Goal: Task Accomplishment & Management: Manage account settings

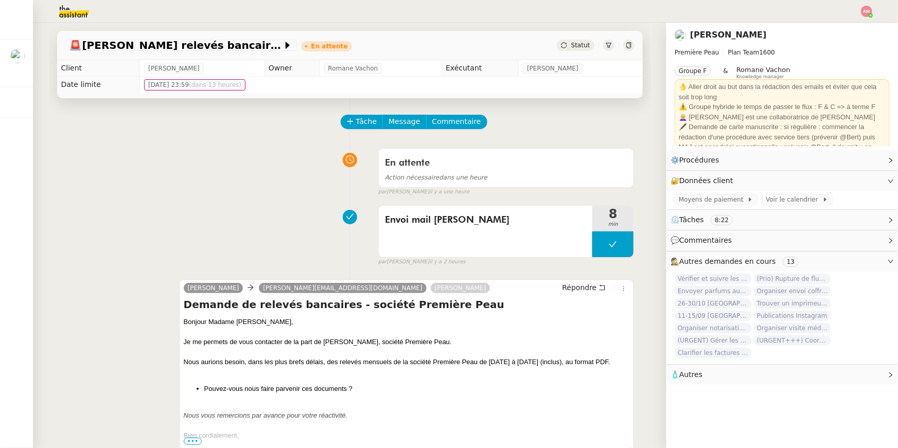
scroll to position [16, 0]
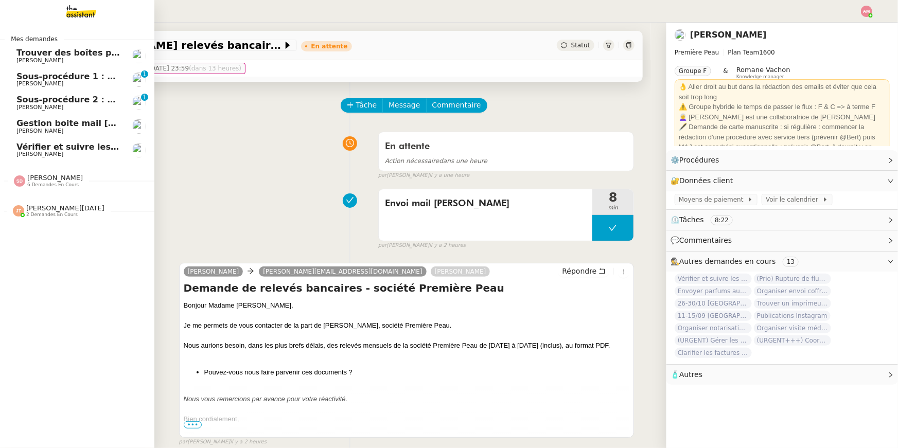
click at [31, 143] on span "Vérifier et suivre les factures [PERSON_NAME]" at bounding box center [123, 147] width 215 height 10
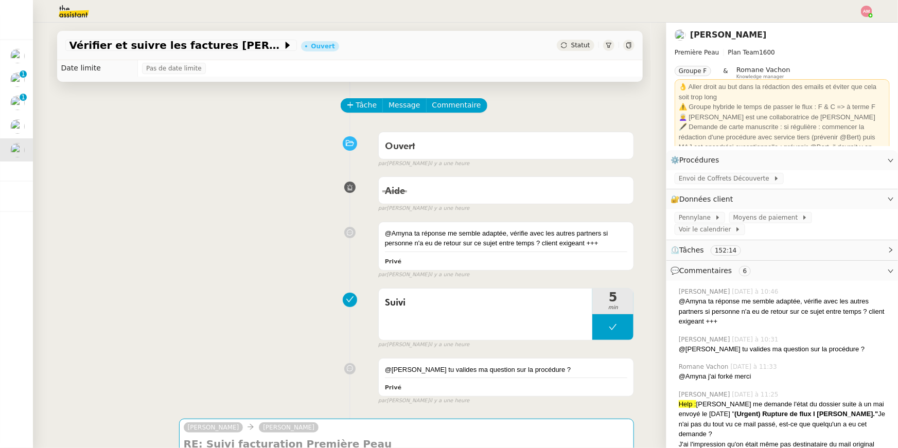
click at [304, 244] on div "@Amyna ta réponse me semble adaptée, vérifie avec les autres partners si person…" at bounding box center [349, 248] width 569 height 62
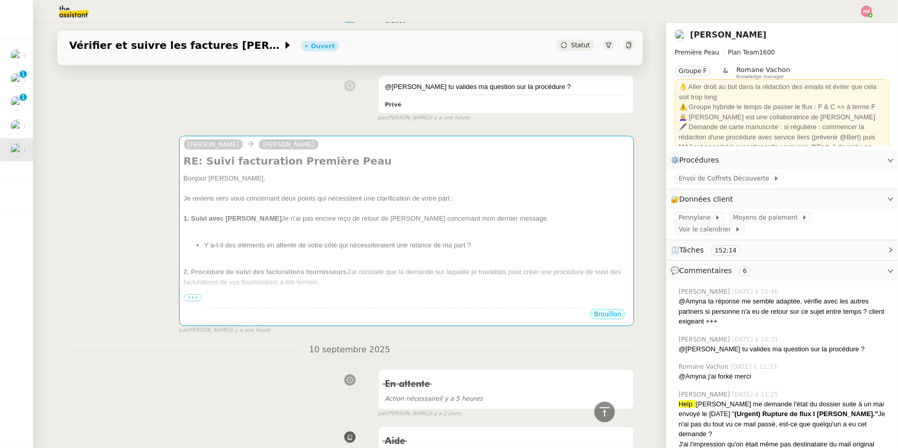
scroll to position [288, 0]
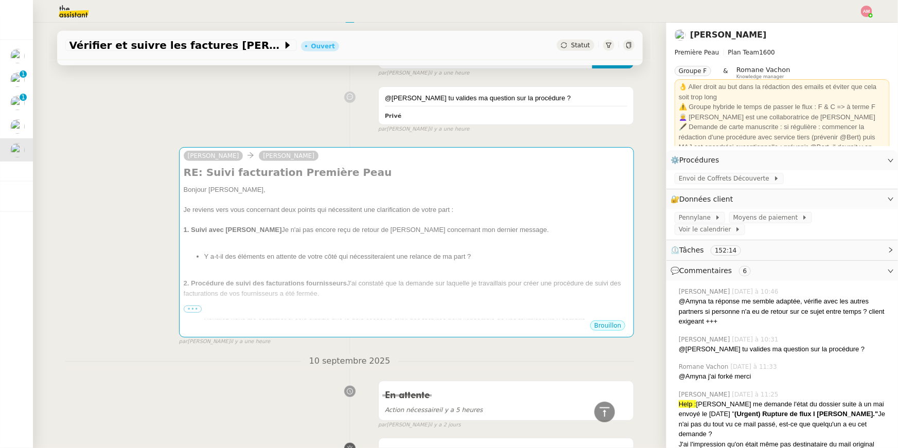
click at [304, 244] on div at bounding box center [407, 240] width 446 height 10
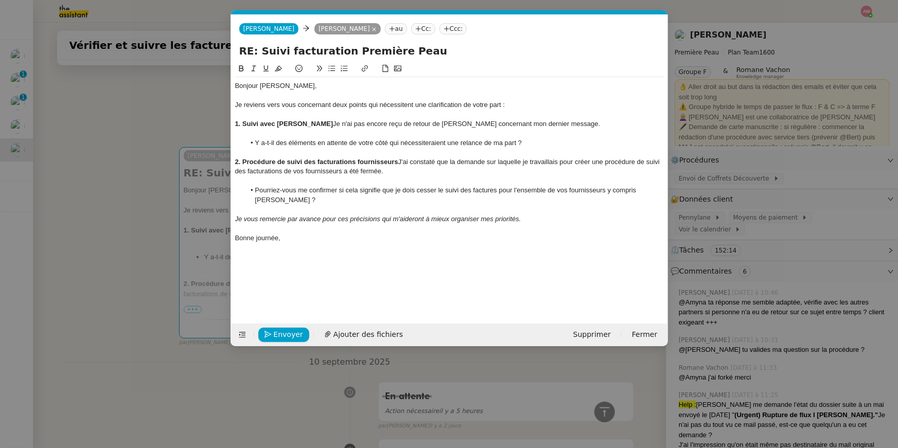
scroll to position [0, 22]
click at [272, 338] on button "Envoyer" at bounding box center [283, 335] width 51 height 14
click at [272, 338] on button "Confirmer l'envoi" at bounding box center [299, 335] width 83 height 14
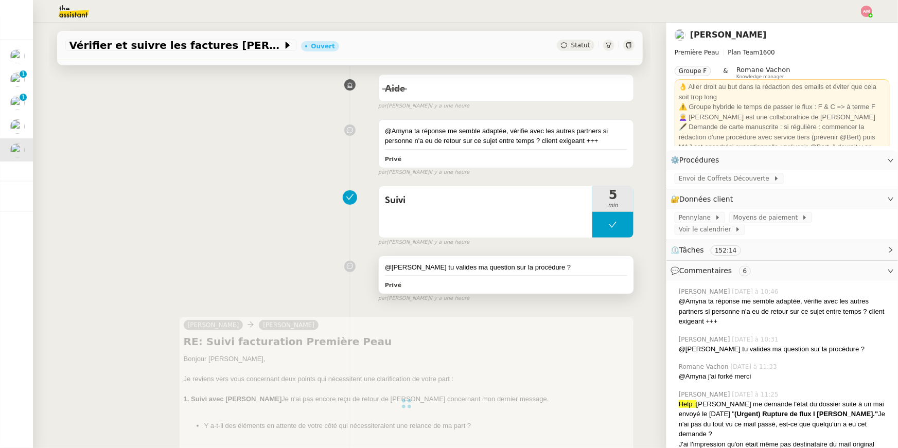
scroll to position [87, 0]
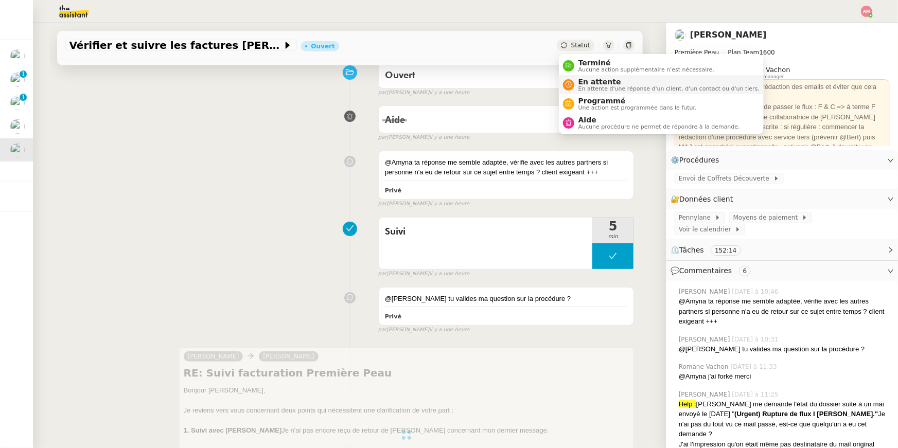
click at [592, 80] on span "En attente" at bounding box center [668, 82] width 181 height 8
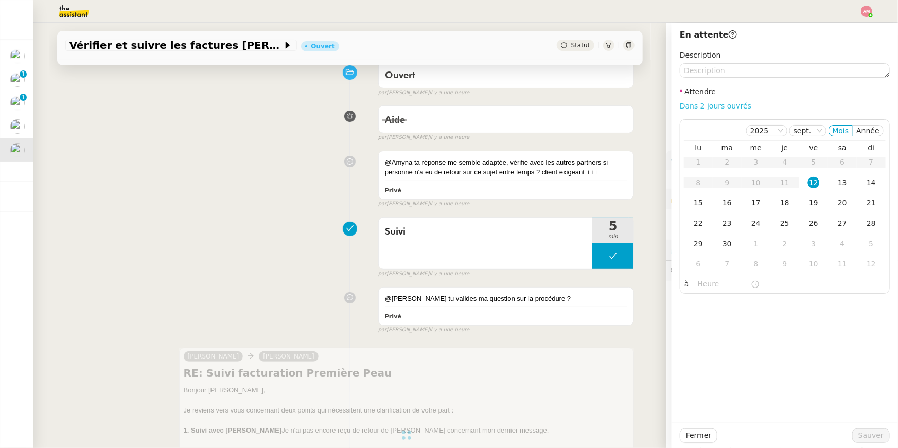
click at [729, 106] on link "Dans 2 jours ouvrés" at bounding box center [716, 106] width 72 height 8
type input "07:00"
click at [882, 432] on span "Sauver" at bounding box center [870, 436] width 25 height 12
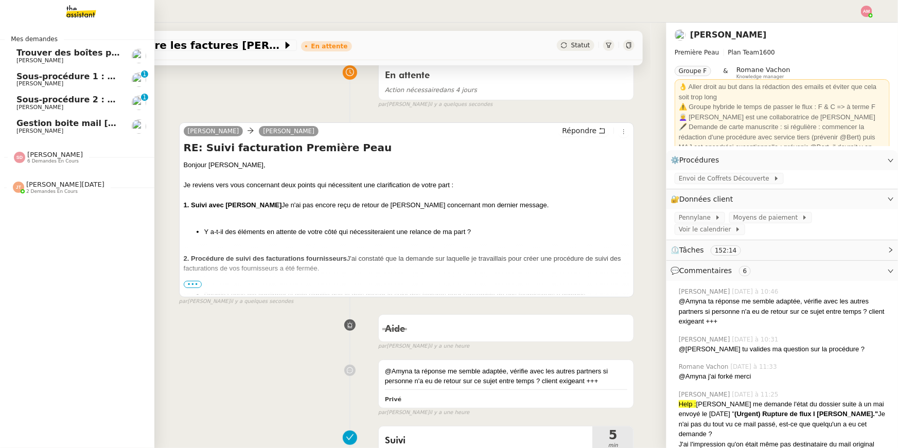
click at [23, 82] on span "[PERSON_NAME]" at bounding box center [39, 83] width 47 height 7
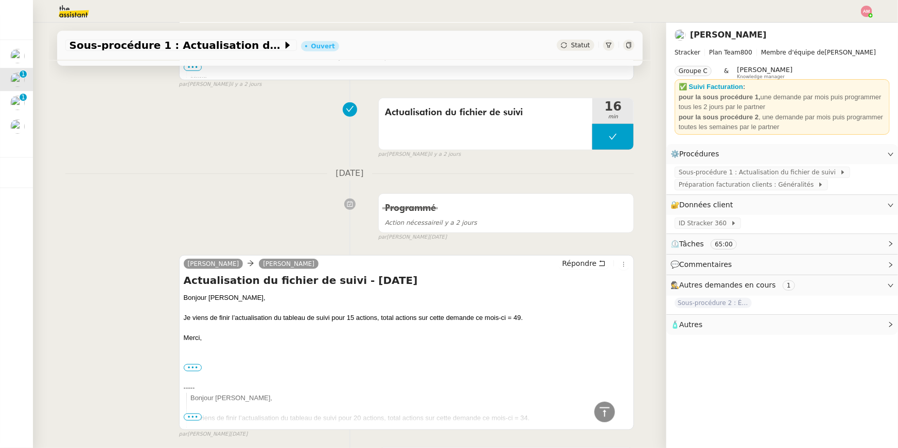
scroll to position [295, 0]
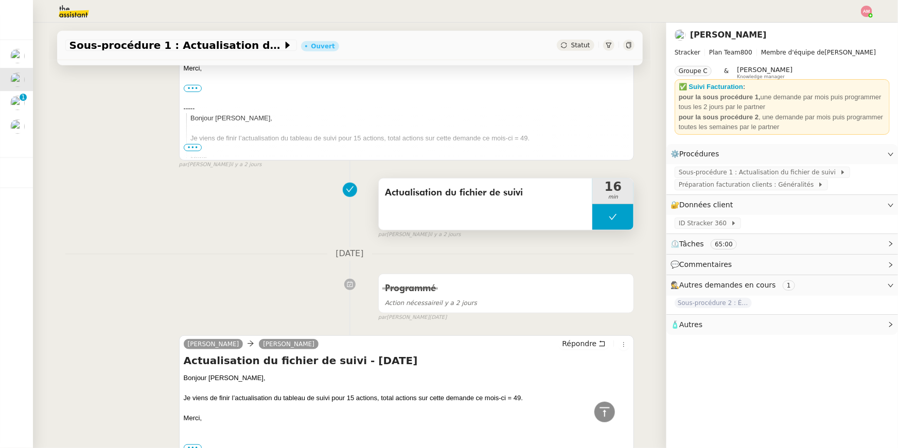
copy span "Actualisation du fichier de suivi"
drag, startPoint x: 384, startPoint y: 187, endPoint x: 524, endPoint y: 191, distance: 140.0
click at [524, 191] on div "Actualisation du fichier de suivi" at bounding box center [486, 204] width 214 height 51
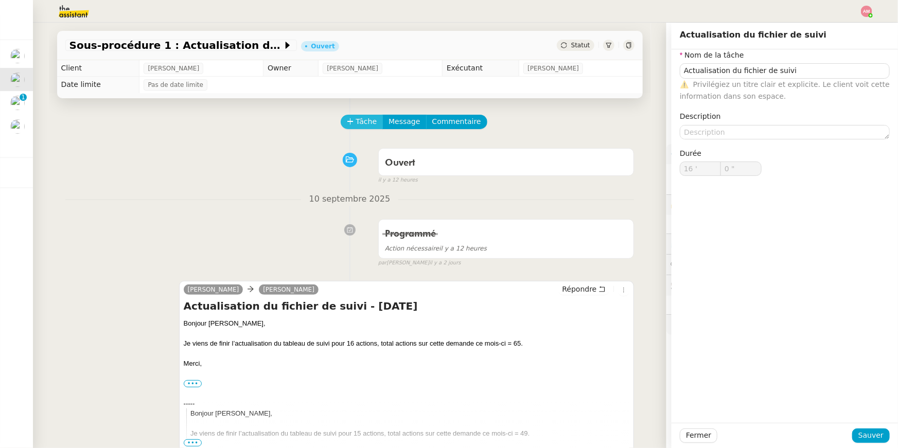
click at [362, 116] on span "Tâche" at bounding box center [366, 122] width 21 height 12
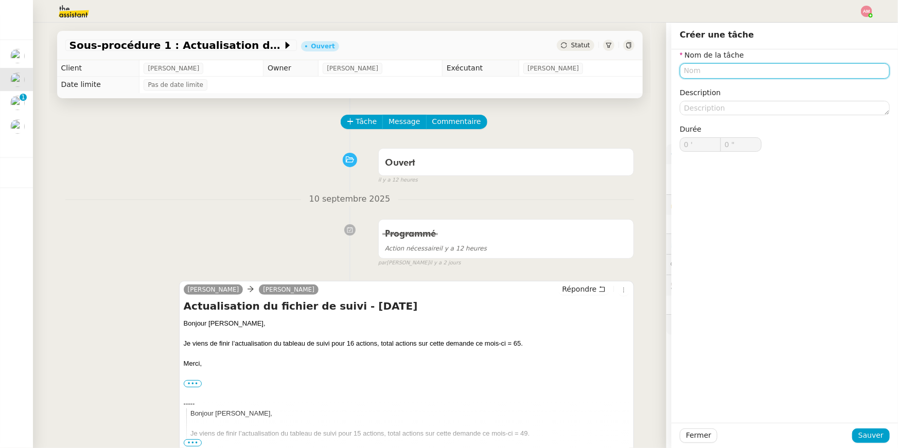
paste input "Actualisation du fichier de suivi"
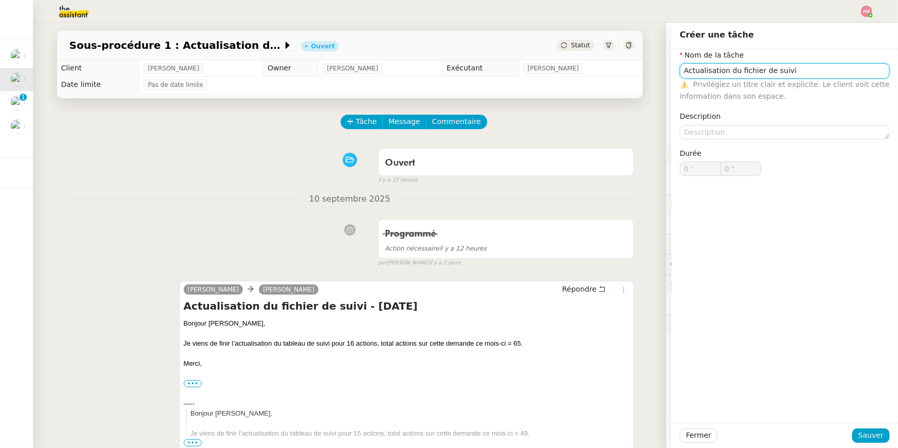
type input "Actualisation du fichier de suivi"
click at [860, 428] on div "Fermer Sauver" at bounding box center [785, 435] width 226 height 25
click at [861, 437] on span "Sauver" at bounding box center [870, 436] width 25 height 12
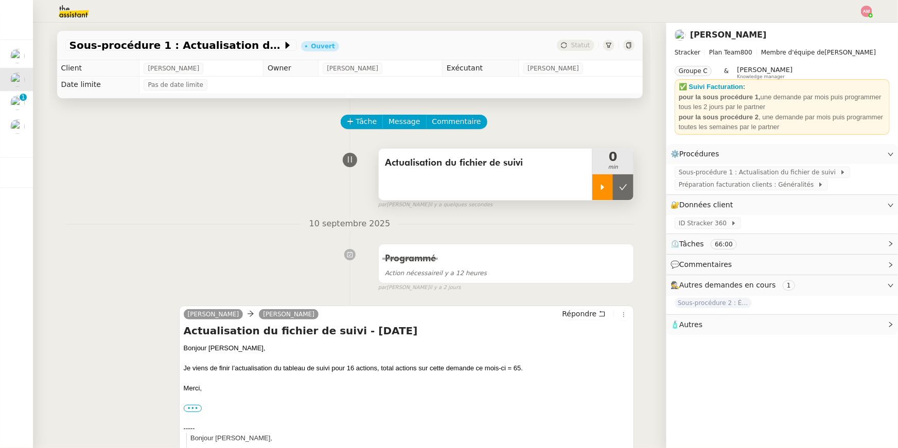
click at [596, 180] on div at bounding box center [602, 187] width 21 height 26
click at [132, 138] on div "Tâche Message Commentaire" at bounding box center [349, 127] width 569 height 25
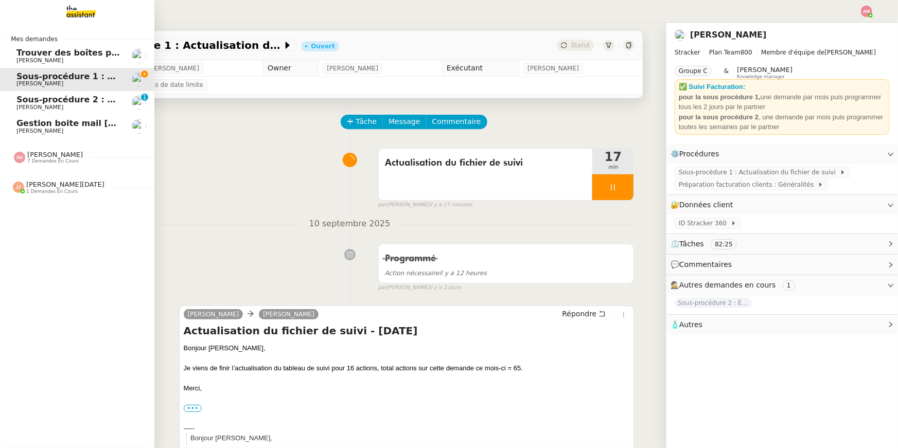
click at [20, 129] on span "[PERSON_NAME]" at bounding box center [39, 131] width 47 height 7
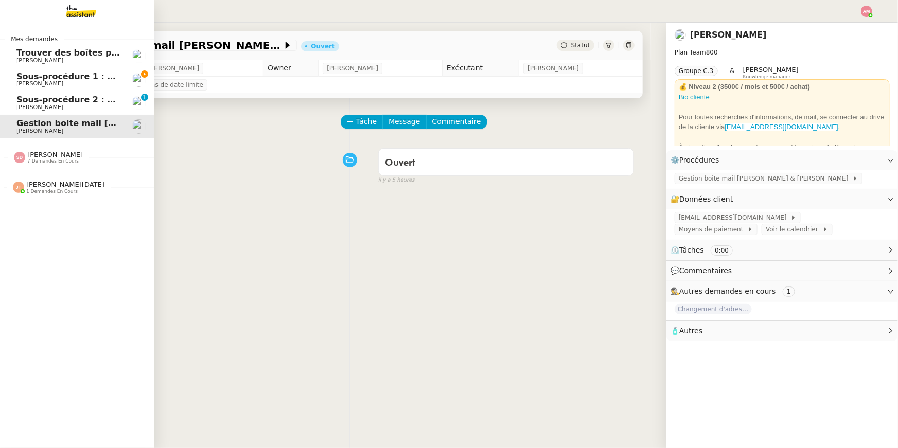
click at [65, 170] on div "Jean-Noël De Tinguy 1 demandes en cours" at bounding box center [77, 183] width 154 height 30
click at [61, 157] on span "[PERSON_NAME]" at bounding box center [55, 155] width 56 height 8
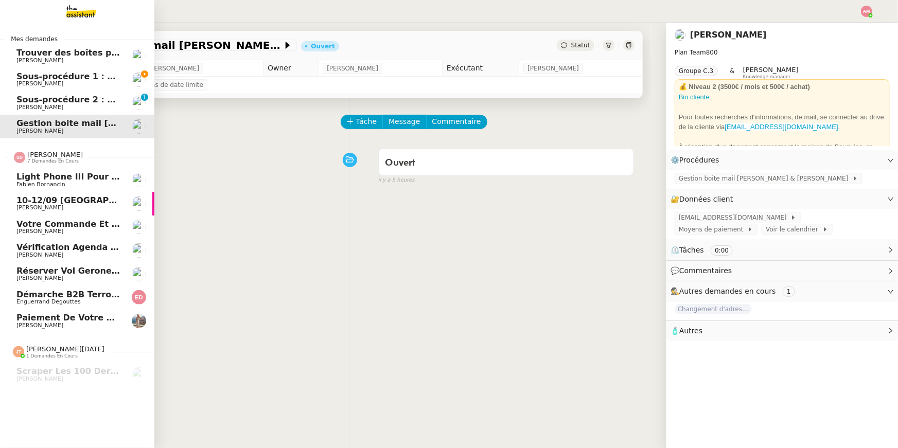
click at [51, 158] on span "7 demandes en cours" at bounding box center [52, 161] width 51 height 6
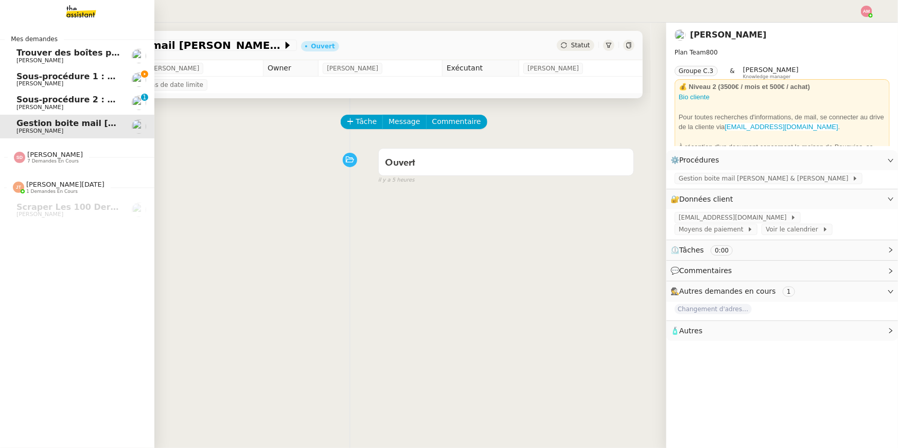
click at [61, 59] on span "[PERSON_NAME]" at bounding box center [68, 61] width 104 height 6
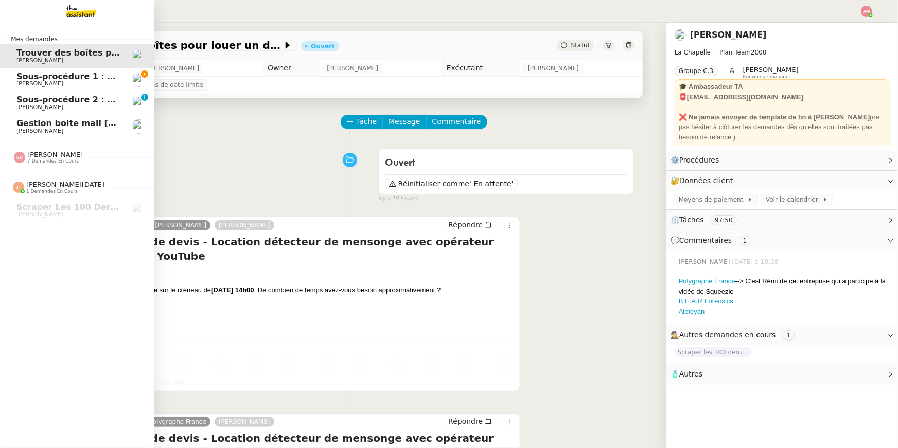
click at [21, 78] on span "Sous-procédure 1 : Actualisation du fichier de suivi - septembre 2025" at bounding box center [177, 77] width 323 height 10
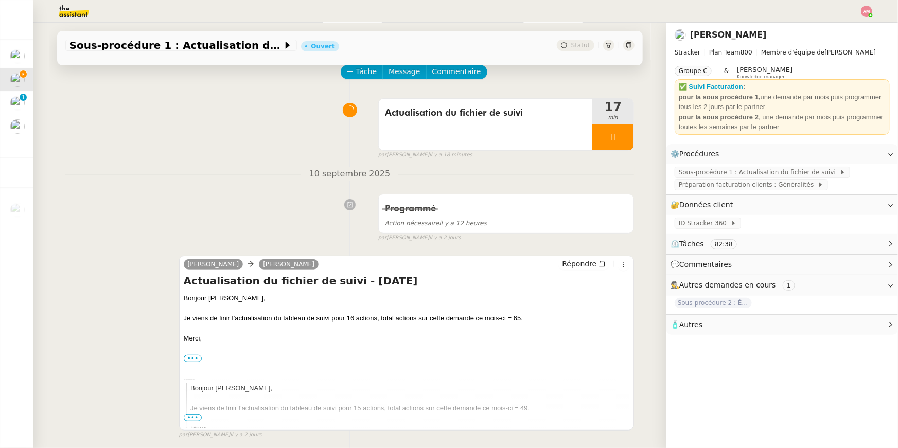
scroll to position [51, 0]
click at [194, 135] on div "Actualisation du fichier de suivi 18 min false par Amyna M. il y a 18 minutes" at bounding box center [349, 126] width 569 height 66
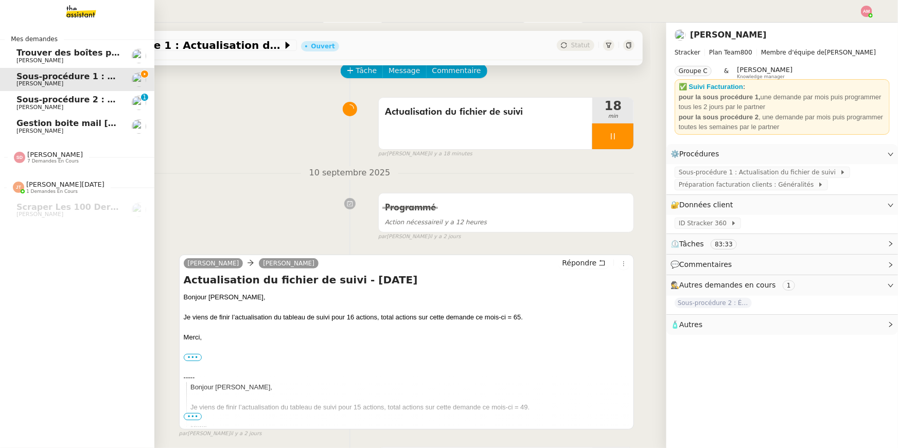
click at [34, 155] on span "[PERSON_NAME]" at bounding box center [55, 155] width 56 height 8
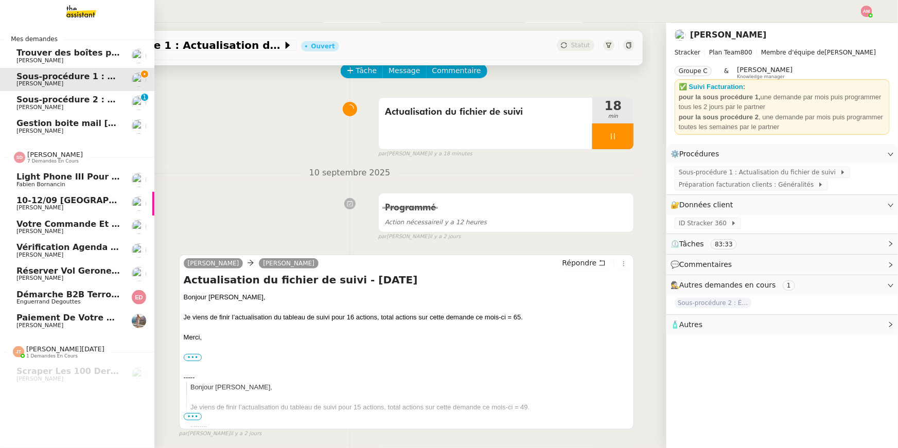
click at [34, 155] on span "[PERSON_NAME]" at bounding box center [55, 155] width 56 height 8
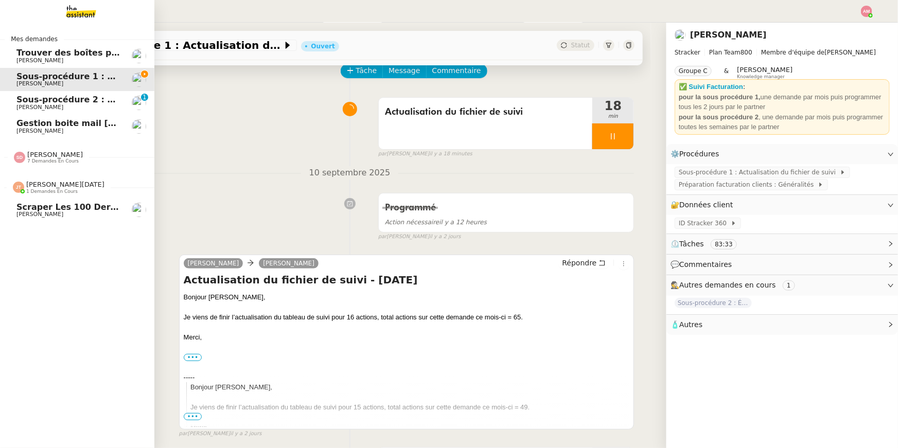
click at [41, 212] on span "[PERSON_NAME]" at bounding box center [39, 214] width 47 height 7
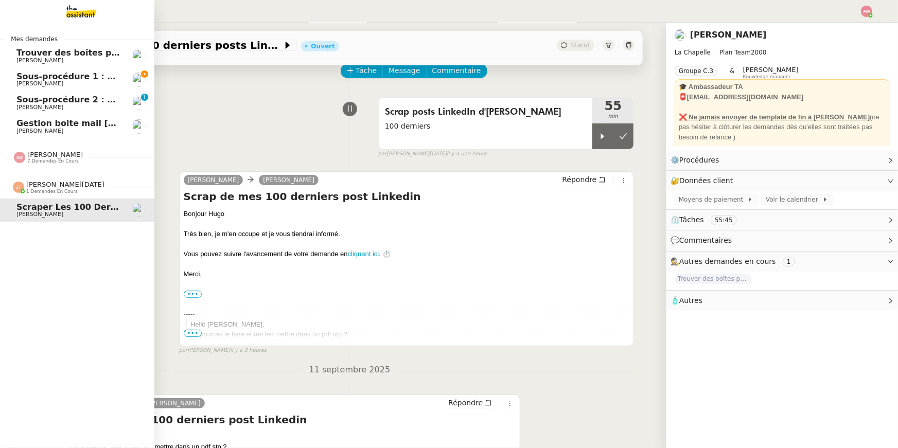
click at [56, 86] on span "[PERSON_NAME]" at bounding box center [39, 83] width 47 height 7
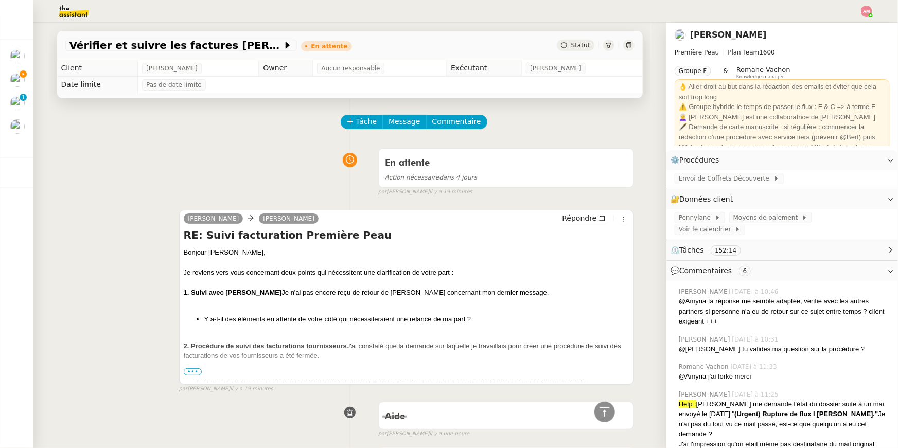
scroll to position [54, 0]
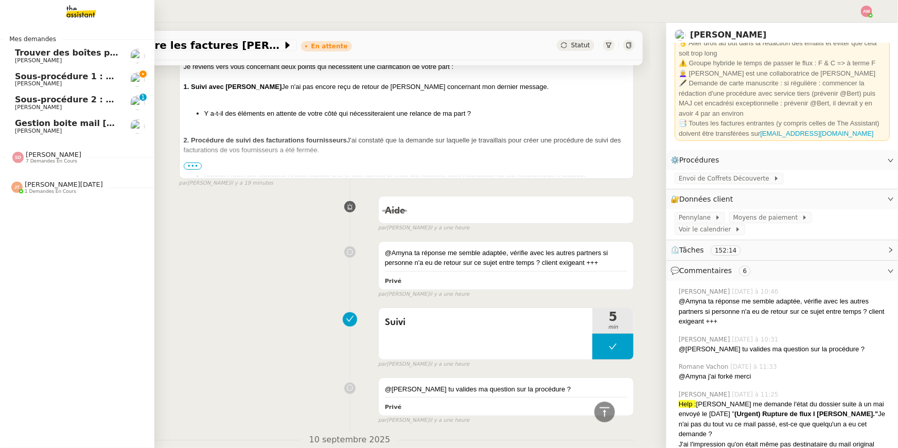
click at [22, 79] on span "Sous-procédure 1 : Actualisation du fichier de suivi - septembre 2025" at bounding box center [176, 77] width 323 height 10
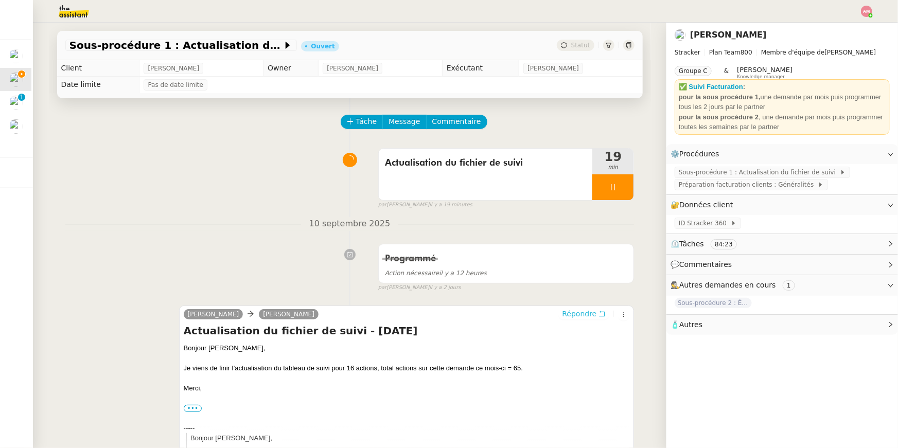
click at [583, 314] on span "Répondre" at bounding box center [579, 314] width 34 height 10
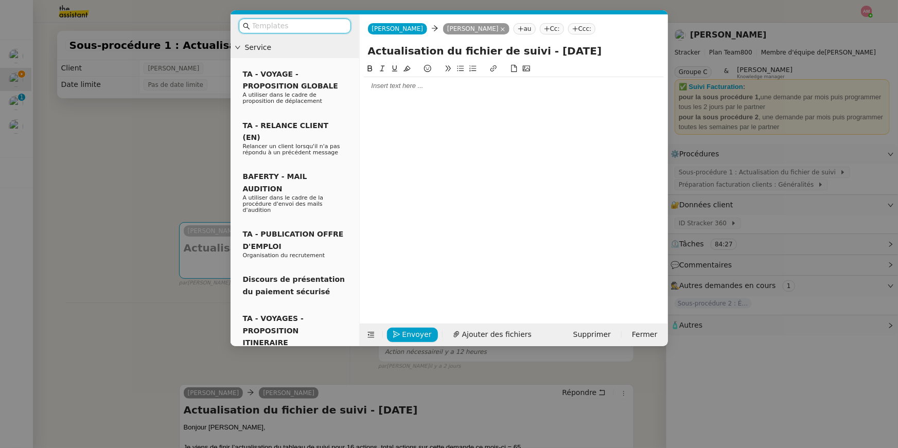
click at [156, 351] on nz-modal-container "Service TA - VOYAGE - PROPOSITION GLOBALE A utiliser dans le cadre de propositi…" at bounding box center [449, 224] width 898 height 448
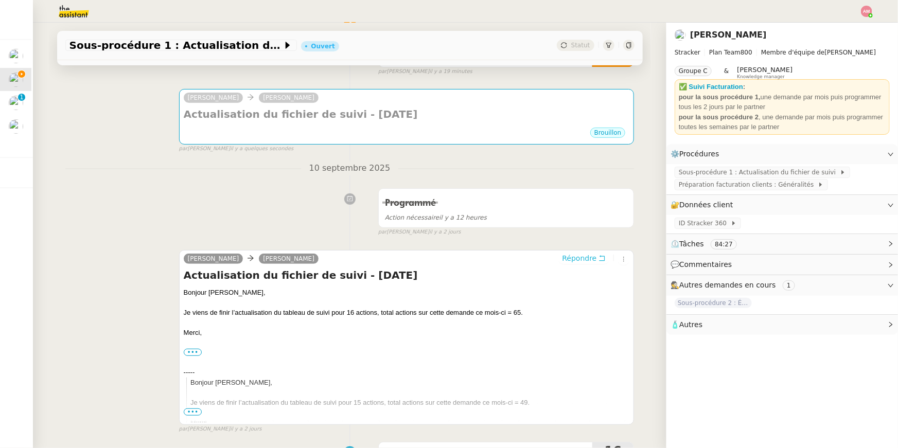
scroll to position [134, 0]
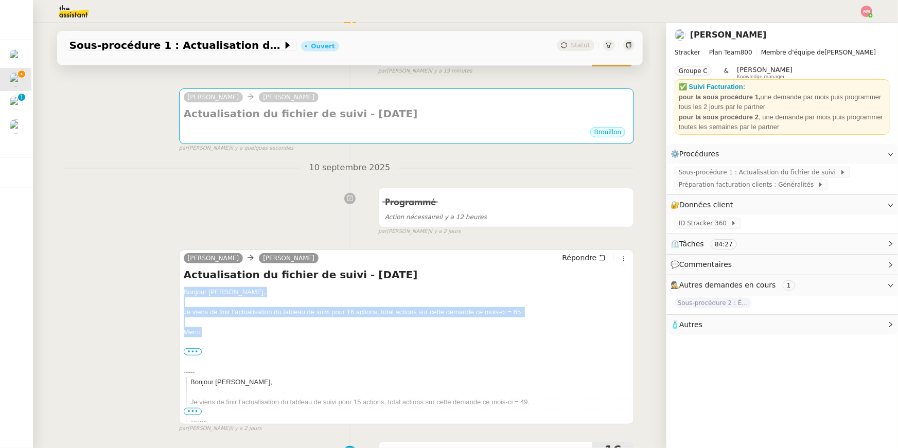
drag, startPoint x: 211, startPoint y: 341, endPoint x: 168, endPoint y: 296, distance: 61.9
click at [168, 296] on div "[PERSON_NAME] Répondre Actualisation du fichier de suivi - [DATE] [PERSON_NAME]…" at bounding box center [349, 336] width 569 height 193
copy div "[PERSON_NAME], Je viens de finir l’actualisation du tableau de suivi pour 16 ac…"
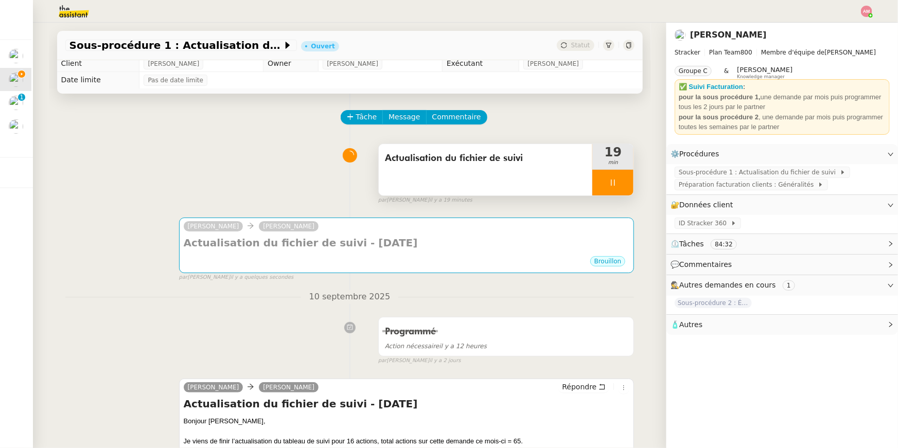
click at [457, 148] on div "Actualisation du fichier de suivi" at bounding box center [486, 169] width 214 height 51
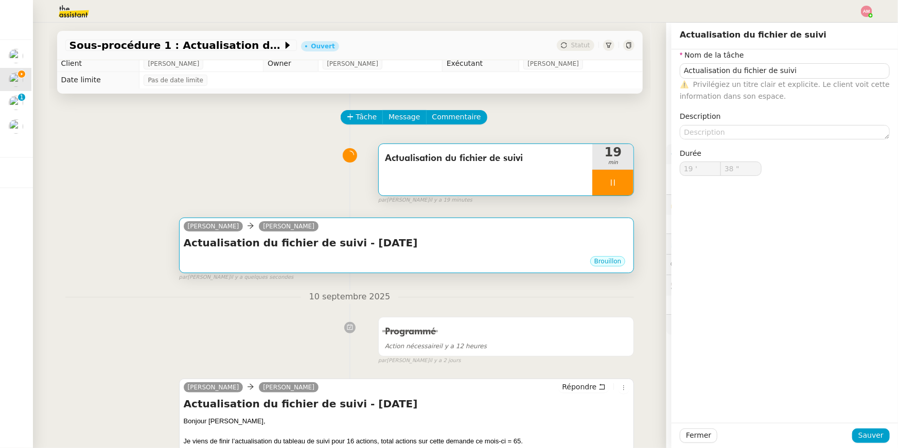
click at [432, 256] on div "Brouillon" at bounding box center [407, 262] width 446 height 15
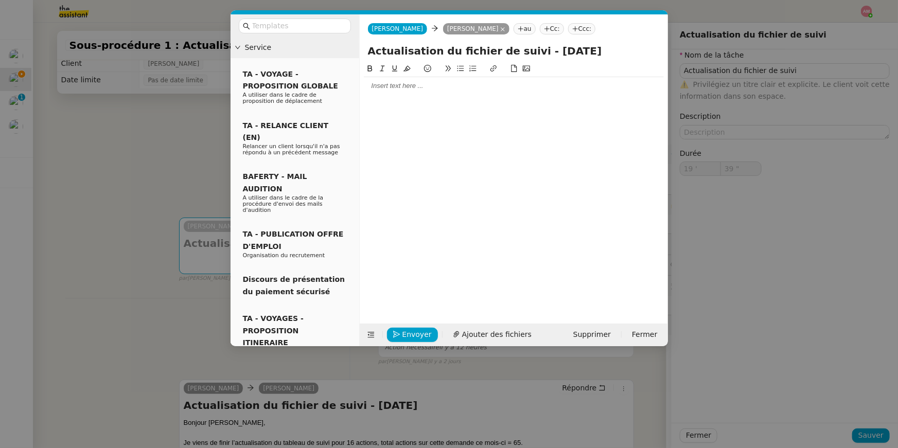
click at [413, 93] on div at bounding box center [514, 85] width 300 height 17
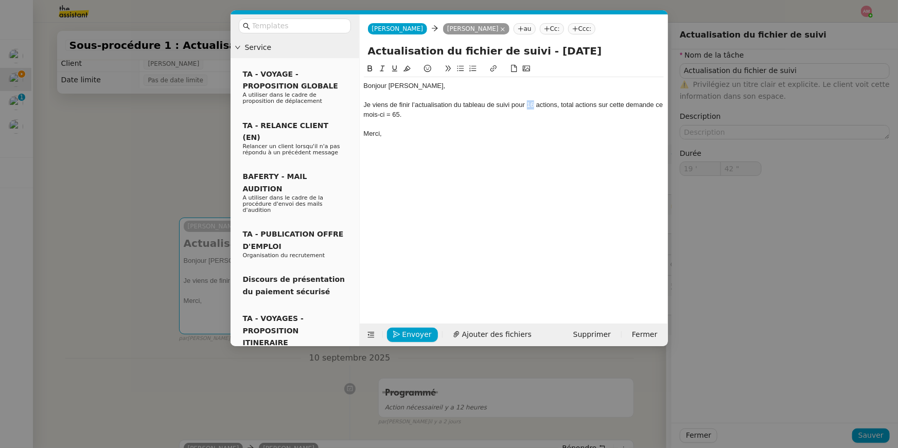
click at [528, 104] on div "Je viens de finir l’actualisation du tableau de suivi pour 16 actions, total ac…" at bounding box center [514, 109] width 300 height 19
type input "43 ""
click at [134, 150] on nz-modal-container "Service TA - VOYAGE - PROPOSITION GLOBALE A utiliser dans le cadre de propositi…" at bounding box center [449, 224] width 898 height 448
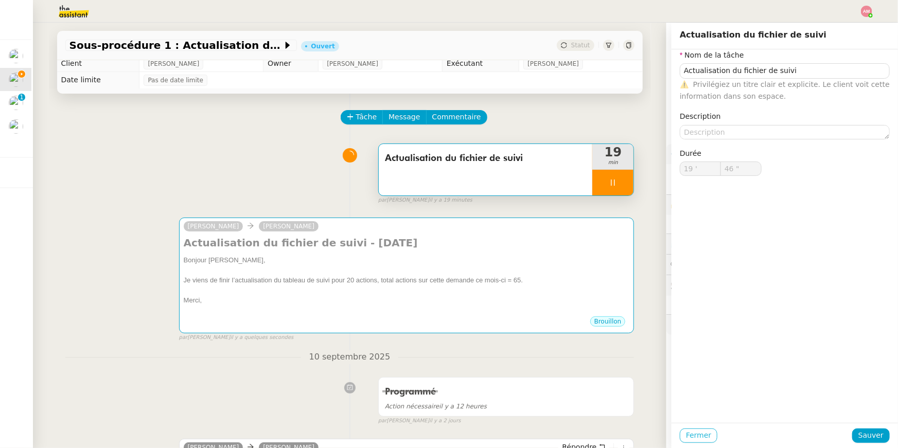
type input "47 ""
click at [693, 432] on span "Fermer" at bounding box center [698, 436] width 25 height 12
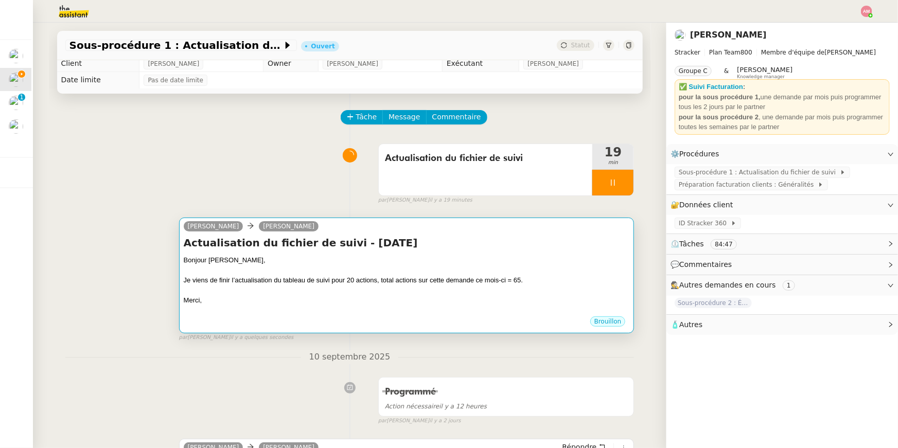
click at [514, 296] on div "Merci," at bounding box center [407, 300] width 446 height 10
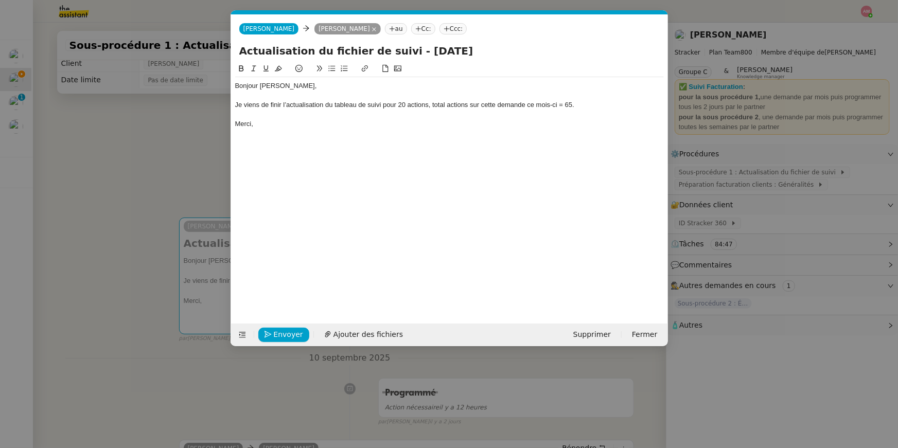
scroll to position [0, 22]
click at [570, 103] on div "Je viens de finir l’actualisation du tableau de suivi pour 20 actions, total ac…" at bounding box center [449, 104] width 429 height 9
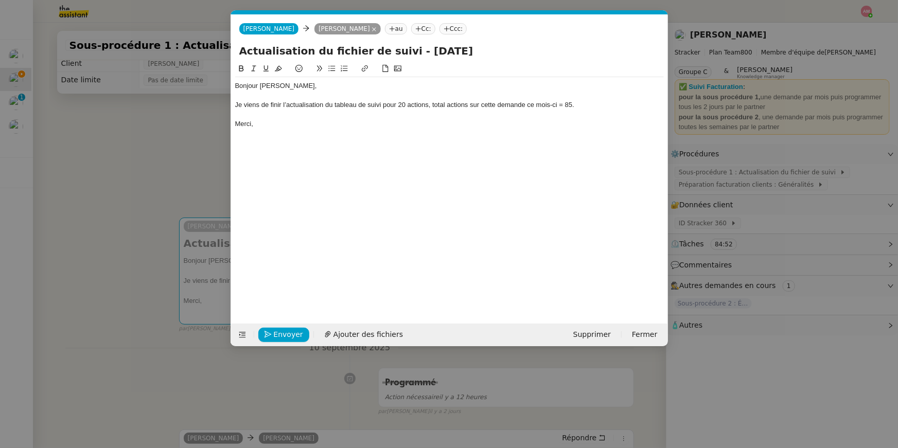
click at [142, 140] on nz-modal-container "Service TA - VOYAGE - PROPOSITION GLOBALE A utiliser dans le cadre de propositi…" at bounding box center [449, 224] width 898 height 448
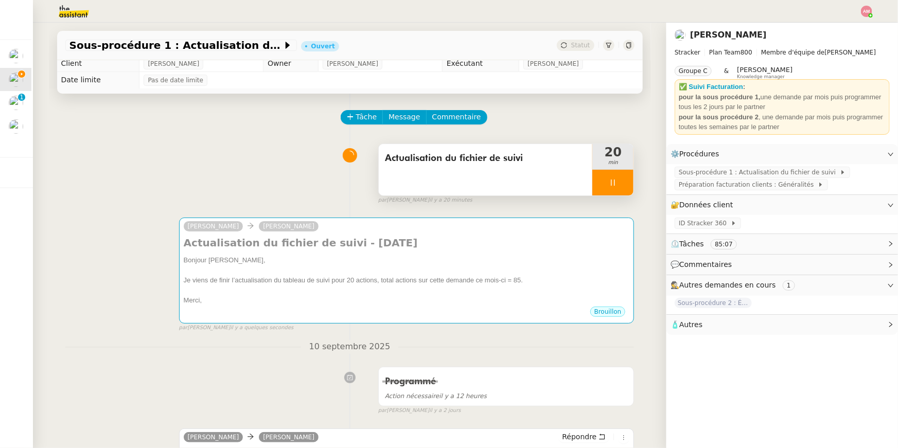
click at [621, 188] on div at bounding box center [612, 183] width 41 height 26
click at [626, 185] on icon at bounding box center [623, 183] width 8 height 8
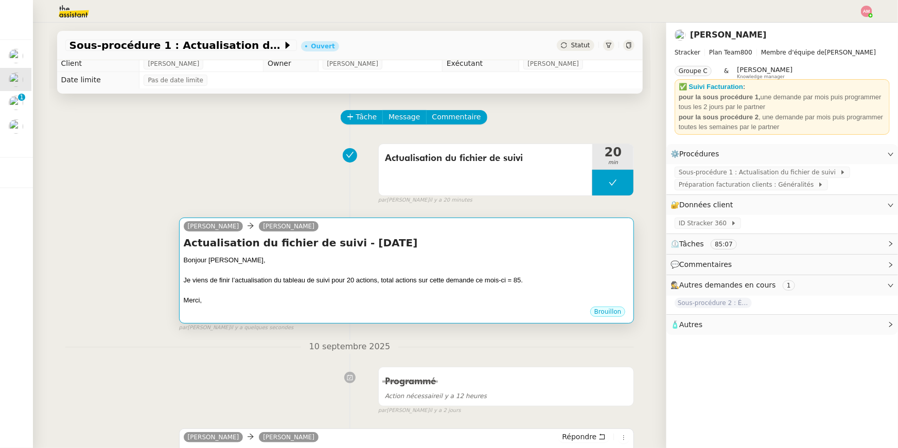
click at [593, 247] on h4 "Actualisation du fichier de suivi - [DATE]" at bounding box center [407, 243] width 446 height 14
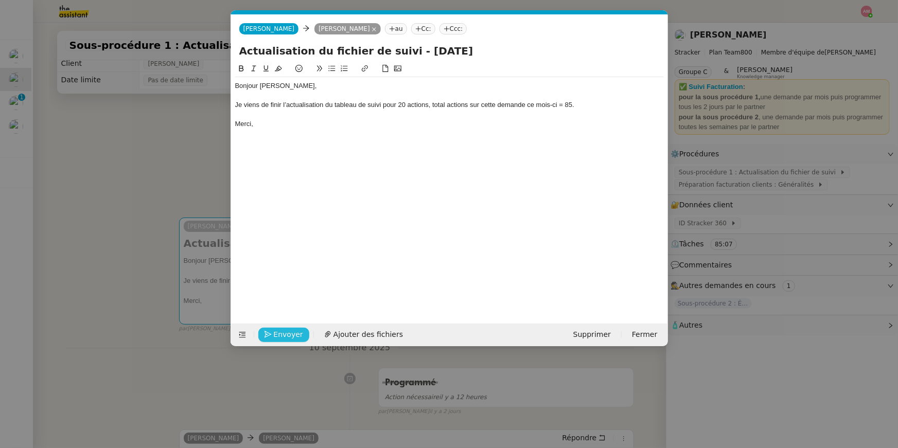
click at [289, 333] on span "Envoyer" at bounding box center [288, 335] width 29 height 12
click at [289, 333] on span "Confirmer l'envoi" at bounding box center [305, 335] width 62 height 12
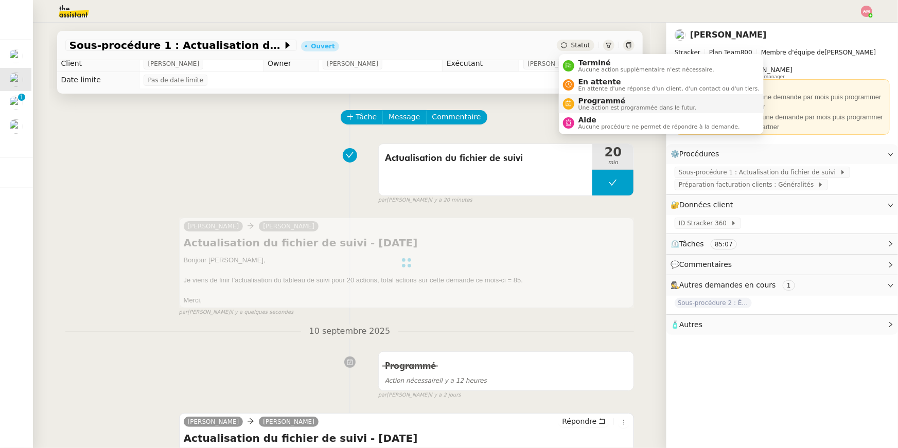
click at [599, 101] on span "Programmé" at bounding box center [637, 101] width 118 height 8
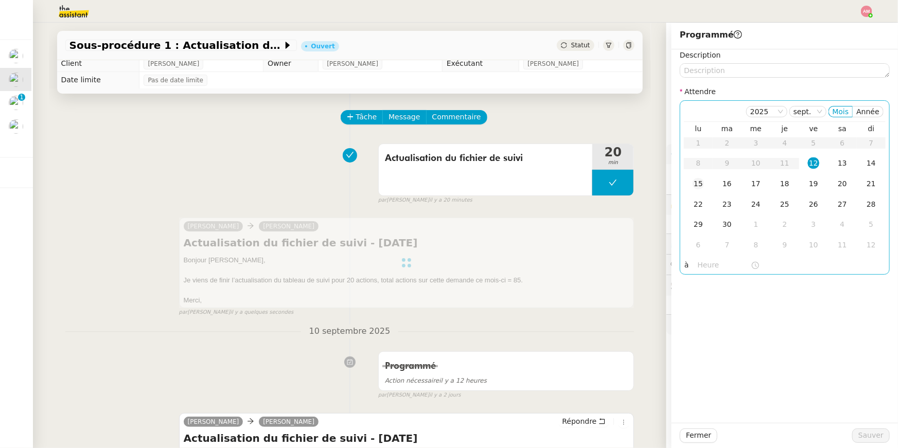
click at [700, 184] on div "15" at bounding box center [698, 183] width 11 height 11
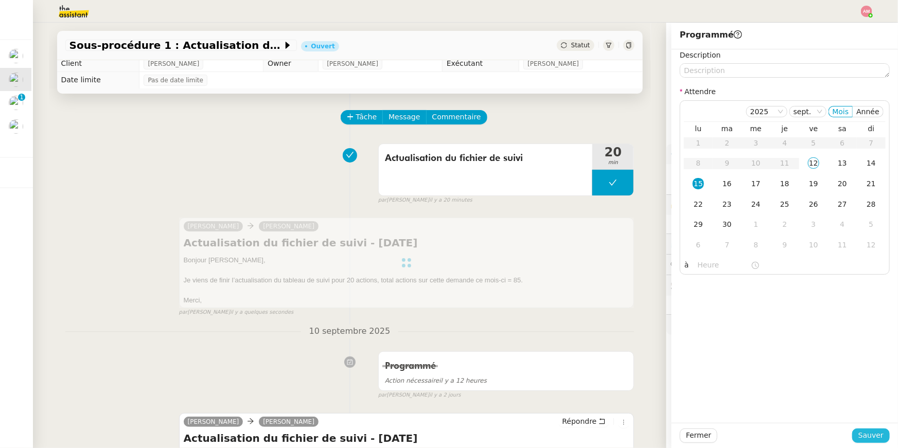
click at [869, 441] on span "Sauver" at bounding box center [870, 436] width 25 height 12
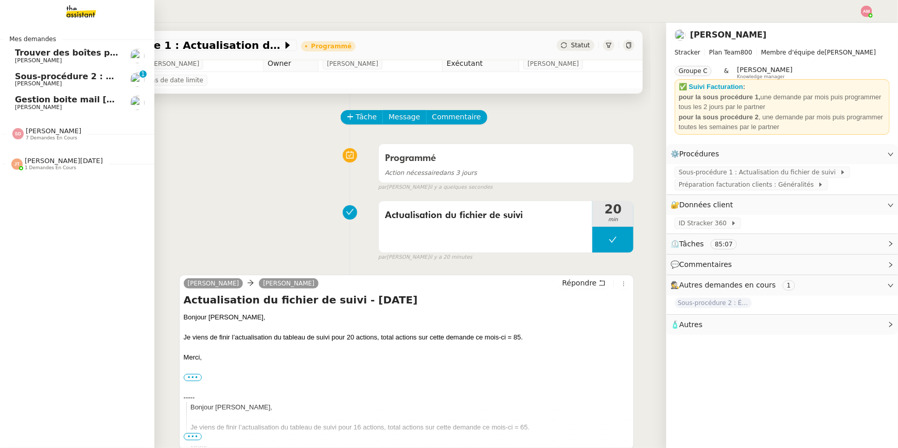
click at [31, 76] on span "Sous-procédure 2 : Édition des brouillons de facturation - septembre 2025" at bounding box center [188, 77] width 346 height 10
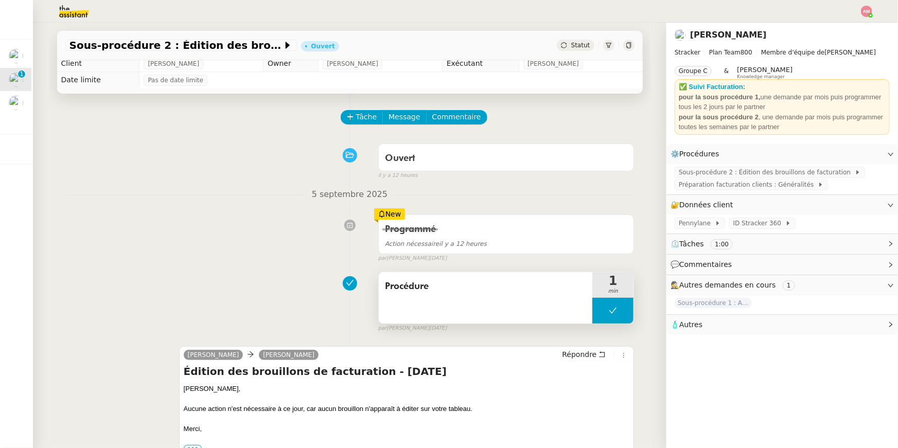
copy span "Procédure"
drag, startPoint x: 438, startPoint y: 287, endPoint x: 381, endPoint y: 292, distance: 57.3
click at [381, 292] on div "Procédure" at bounding box center [486, 297] width 214 height 51
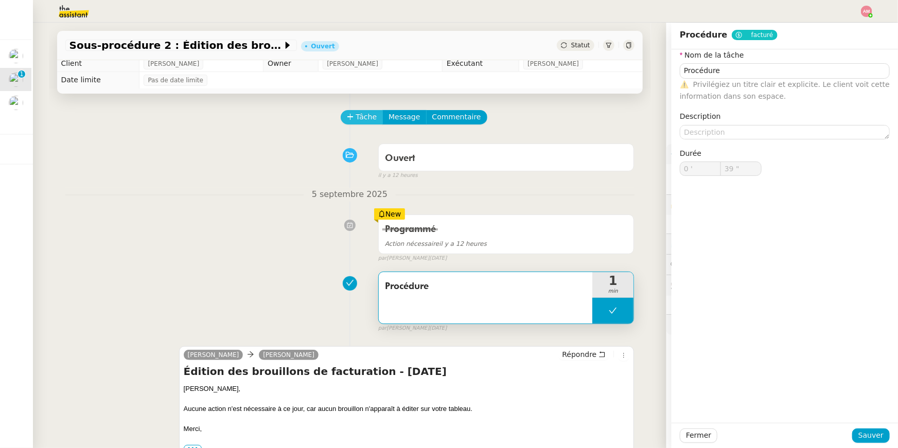
click at [367, 111] on span "Tâche" at bounding box center [366, 117] width 21 height 12
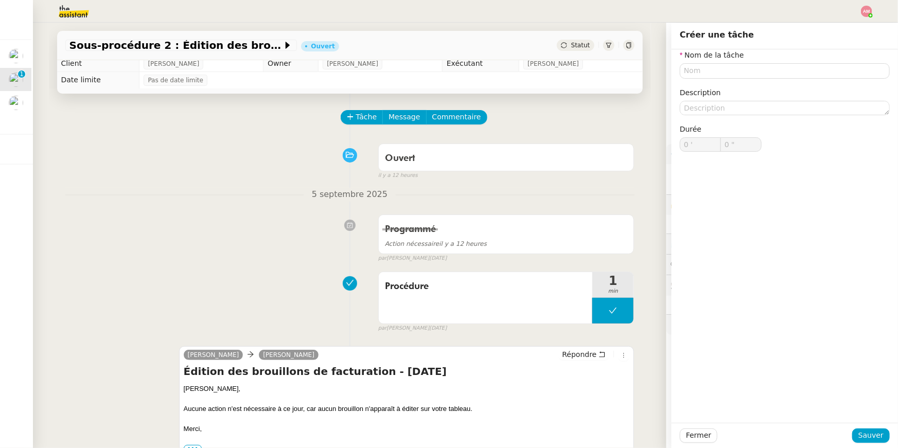
click at [735, 59] on label "Nom de la tâche" at bounding box center [712, 55] width 64 height 8
click at [761, 79] on div "Nom de la tâche Description Durée 0 ' 0 "" at bounding box center [785, 108] width 210 height 119
click at [761, 77] on input "text" at bounding box center [785, 70] width 210 height 15
paste input "Procédure"
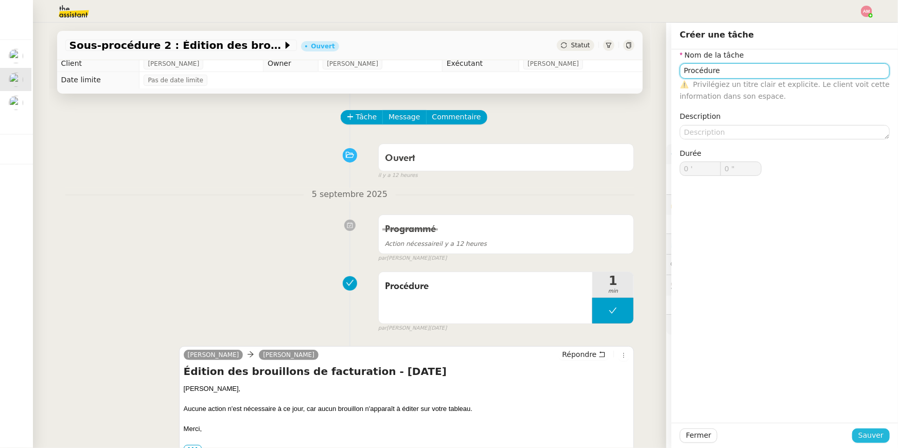
type input "Procédure"
click at [865, 430] on span "Sauver" at bounding box center [870, 436] width 25 height 12
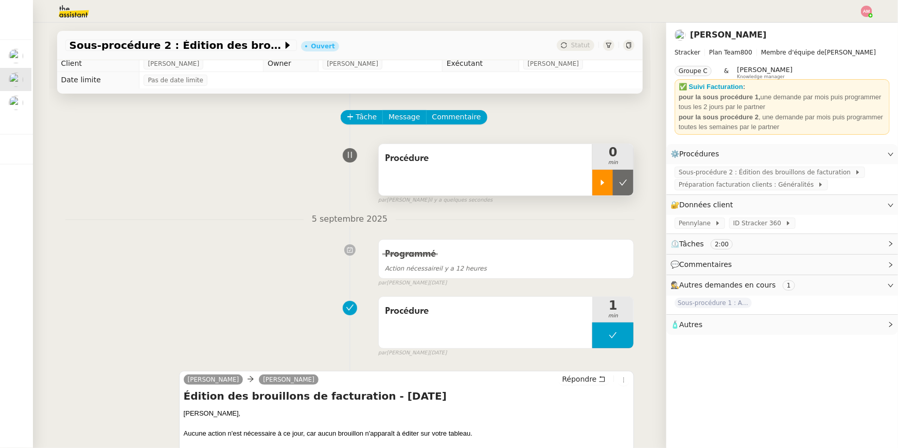
click at [609, 188] on div at bounding box center [602, 183] width 21 height 26
click at [592, 376] on span "Répondre" at bounding box center [579, 379] width 34 height 10
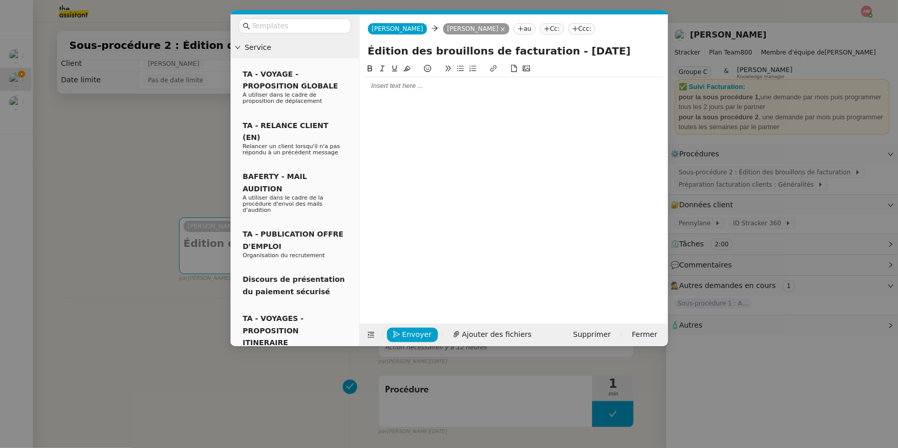
click at [160, 284] on nz-modal-container "Service TA - VOYAGE - PROPOSITION GLOBALE A utiliser dans le cadre de propositi…" at bounding box center [449, 224] width 898 height 448
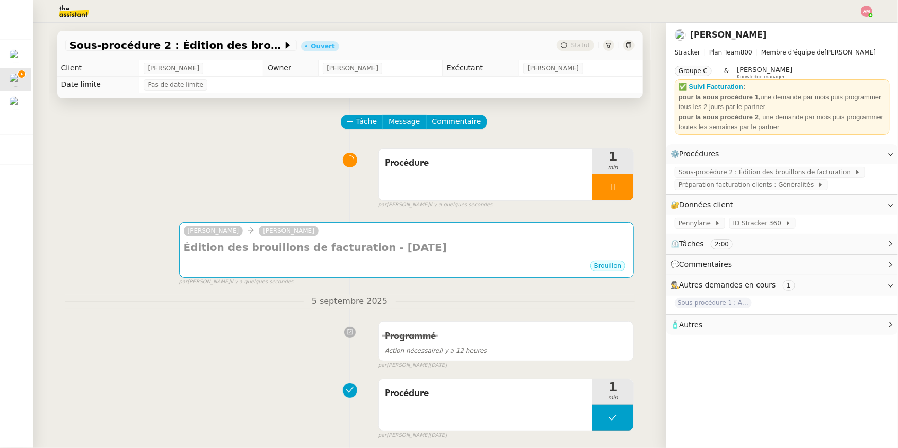
scroll to position [219, 0]
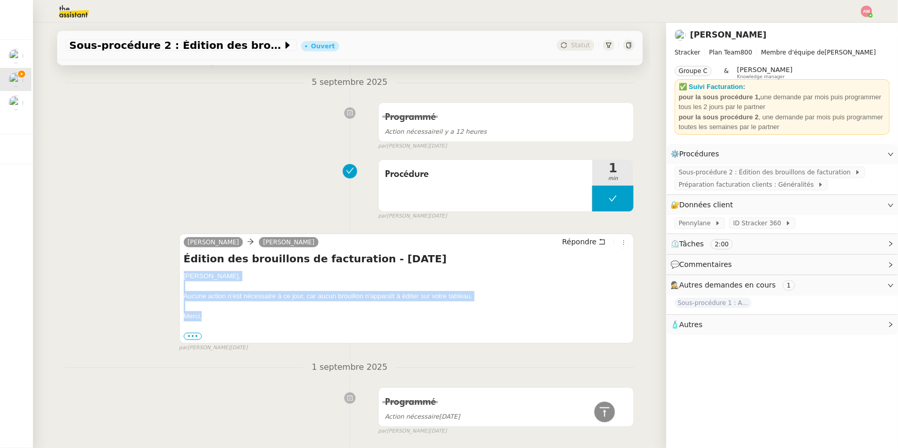
drag, startPoint x: 206, startPoint y: 315, endPoint x: 180, endPoint y: 275, distance: 47.5
click at [180, 275] on div "[PERSON_NAME] Répondre Édition des brouillons de facturation - [DATE] [PERSON_N…" at bounding box center [406, 289] width 455 height 110
copy div "[PERSON_NAME], Aucune action n'est nécessaire à ce jour, car aucun brouillon n'…"
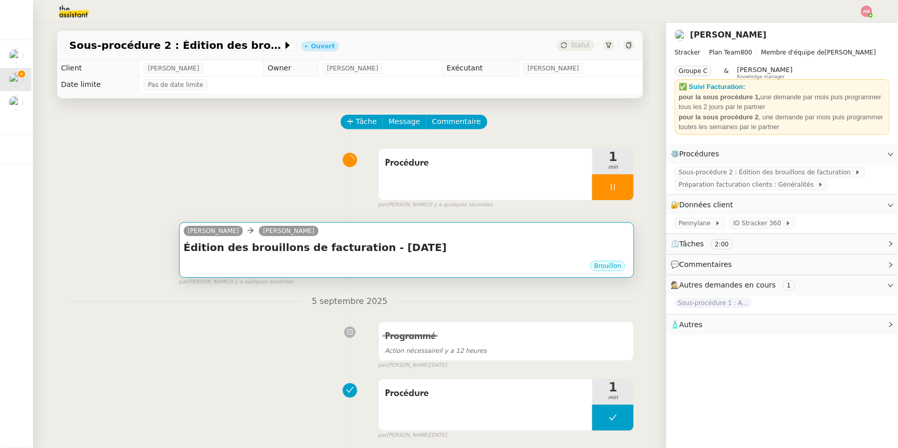
click at [237, 269] on div "Brouillon" at bounding box center [407, 267] width 446 height 15
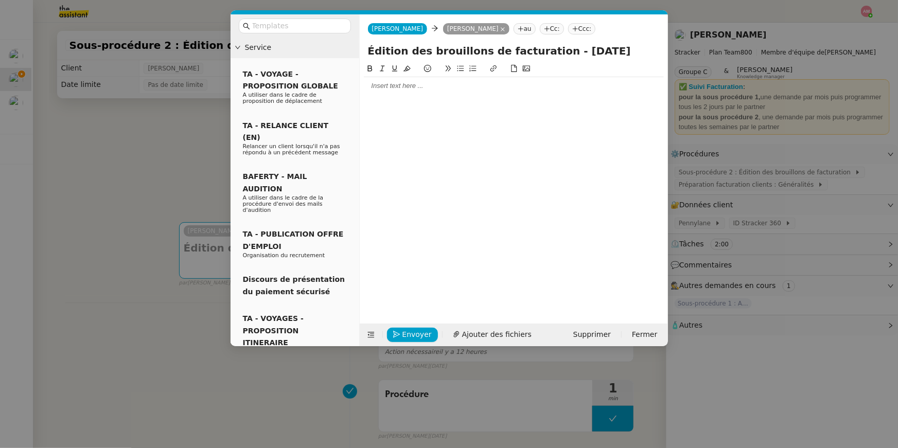
click at [383, 82] on div at bounding box center [514, 85] width 300 height 9
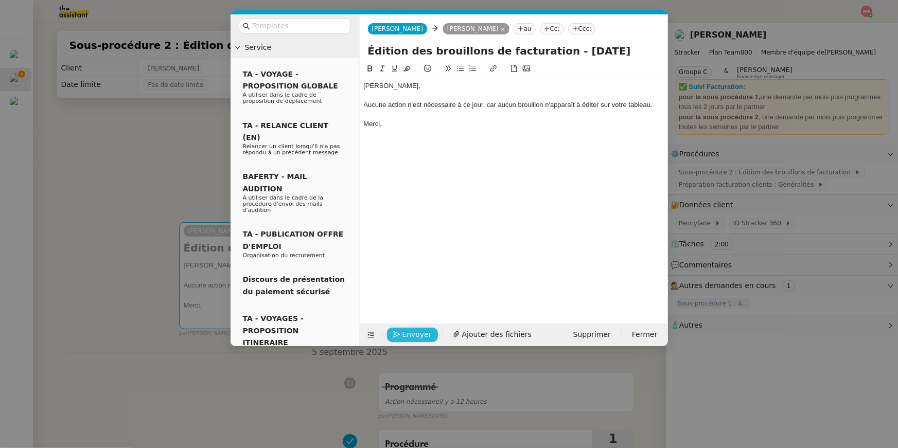
click at [403, 329] on span "Envoyer" at bounding box center [416, 335] width 29 height 12
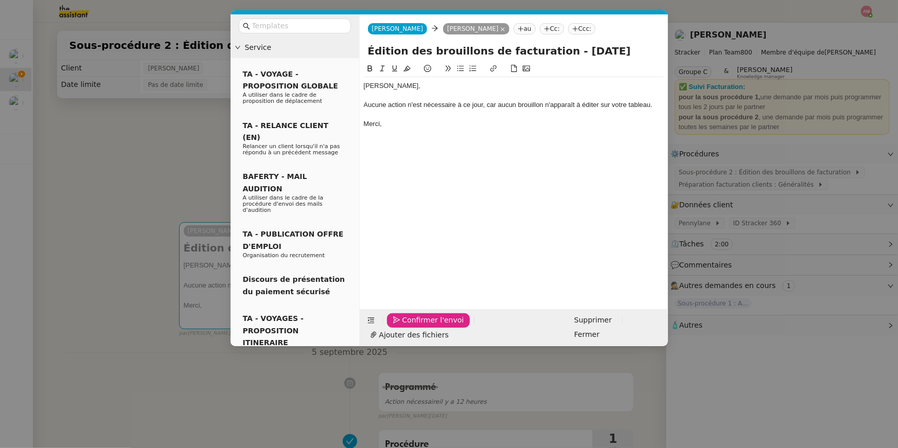
click at [403, 326] on span "Confirmer l'envoi" at bounding box center [433, 320] width 62 height 12
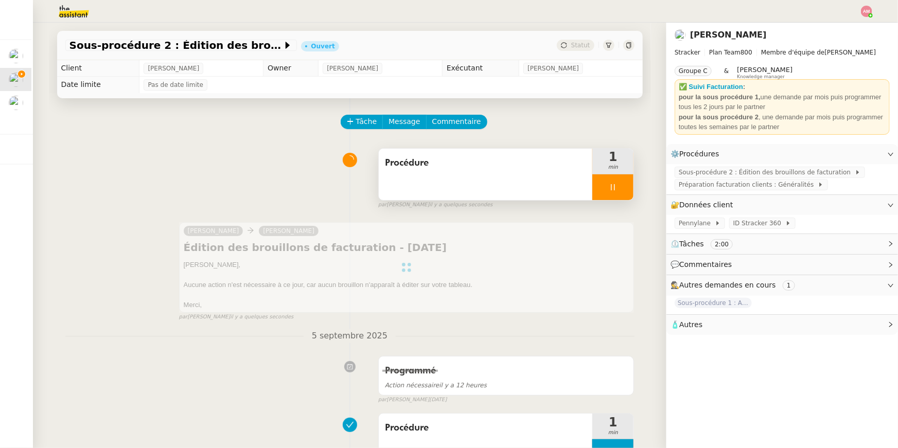
click at [607, 191] on div at bounding box center [612, 187] width 41 height 26
click at [619, 189] on button at bounding box center [623, 187] width 21 height 26
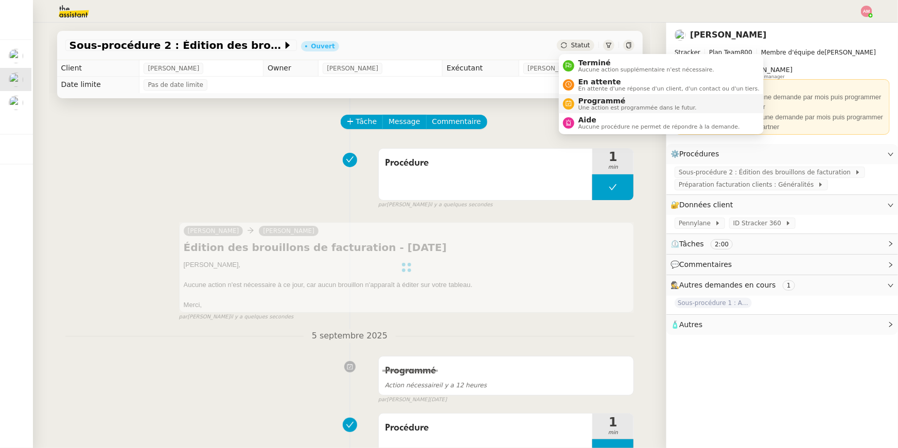
click at [592, 102] on span "Programmé" at bounding box center [637, 101] width 118 height 8
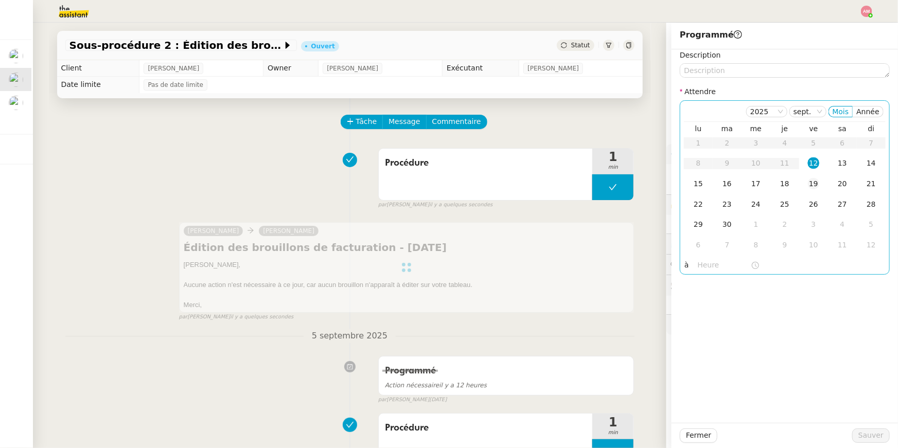
click at [812, 174] on td "19" at bounding box center [813, 184] width 29 height 21
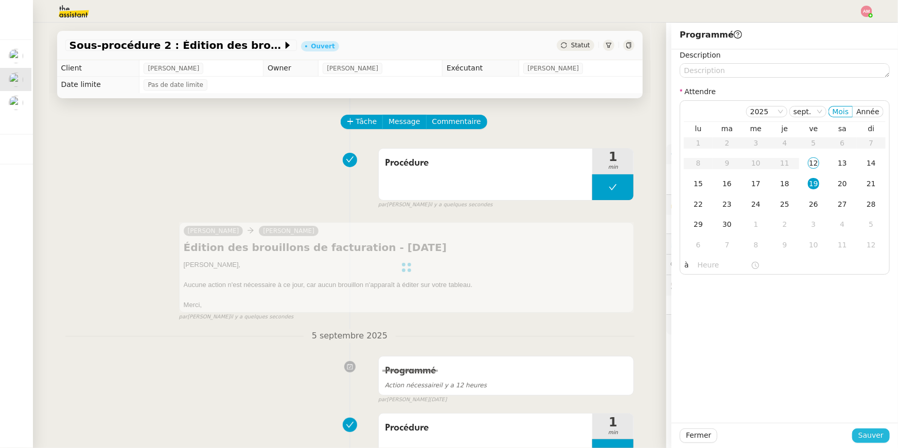
click at [872, 440] on span "Sauver" at bounding box center [870, 436] width 25 height 12
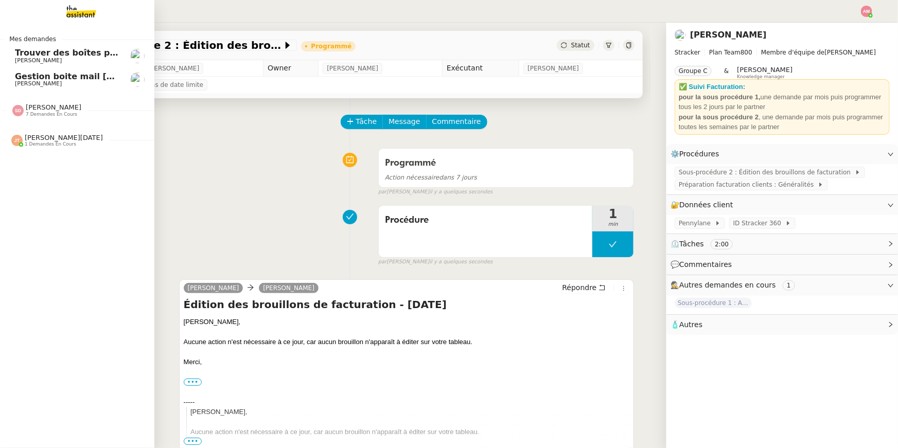
click at [17, 76] on span "Gestion boite mail [PERSON_NAME] & [PERSON_NAME] - [DATE]" at bounding box center [162, 77] width 294 height 10
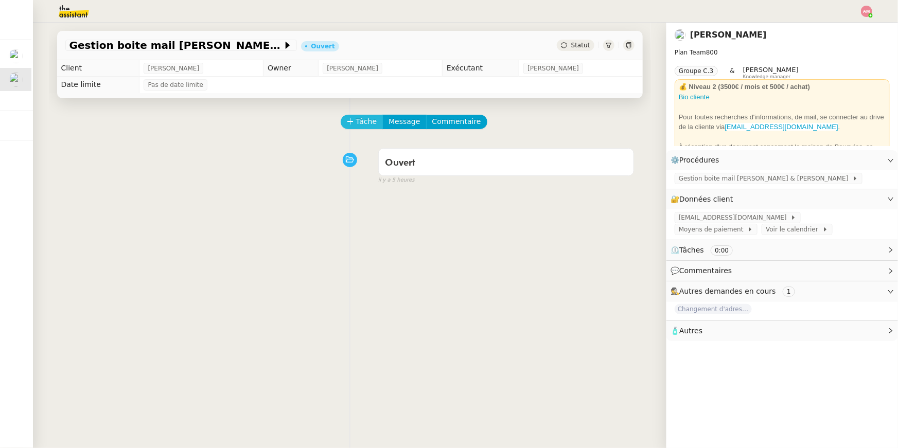
click at [358, 122] on span "Tâche" at bounding box center [366, 122] width 21 height 12
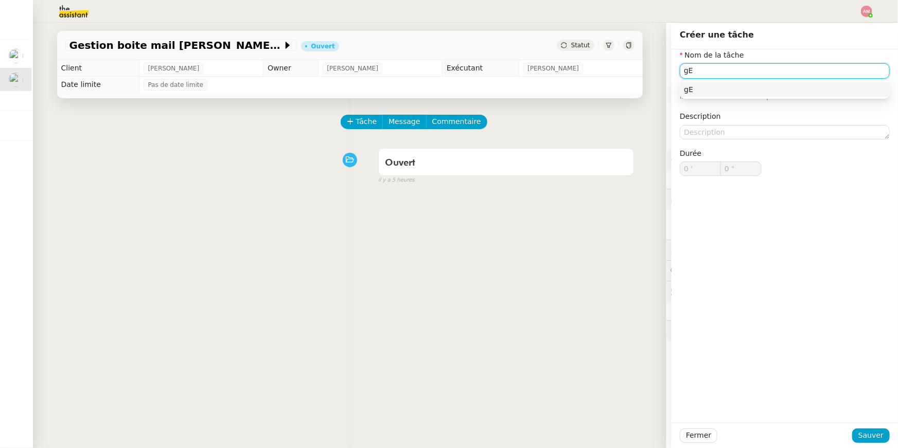
type input "g"
type input "Gestion boite mail"
click at [862, 430] on span "Sauver" at bounding box center [870, 436] width 25 height 12
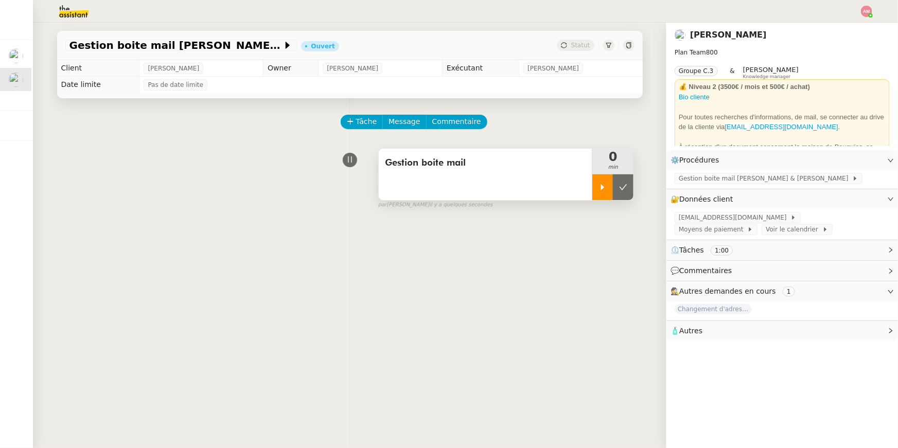
click at [599, 185] on icon at bounding box center [602, 187] width 8 height 8
click at [696, 178] on span "Gestion boite mail [PERSON_NAME] & [PERSON_NAME]" at bounding box center [765, 178] width 173 height 10
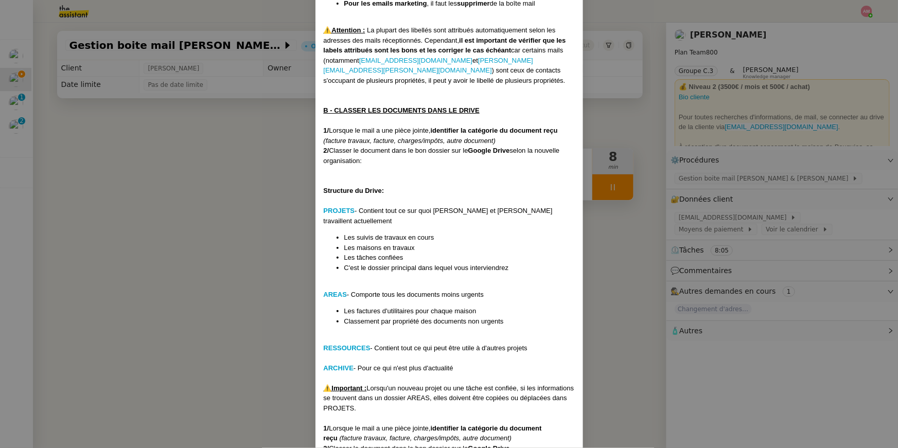
scroll to position [409, 0]
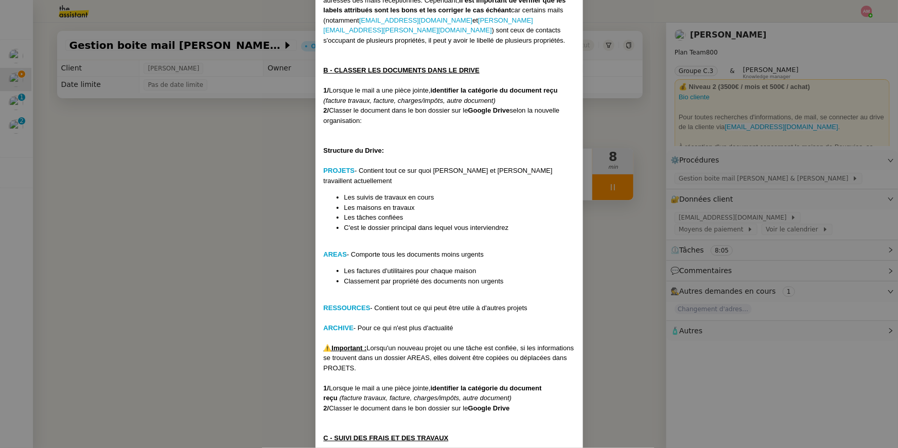
click at [277, 172] on nz-modal-container "﻿Créée le : [DATE] MAJ le : [DATE] Contexte : [PERSON_NAME] et [PERSON_NAME] po…" at bounding box center [449, 224] width 898 height 448
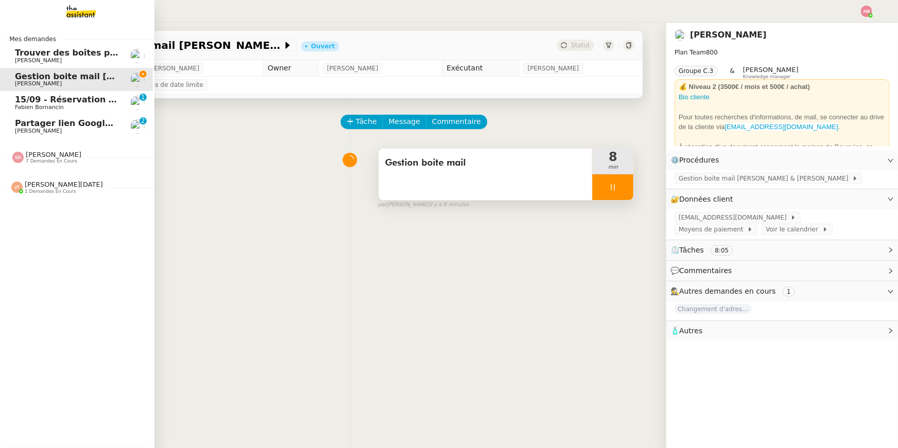
click at [16, 128] on span "[PERSON_NAME]" at bounding box center [38, 131] width 47 height 7
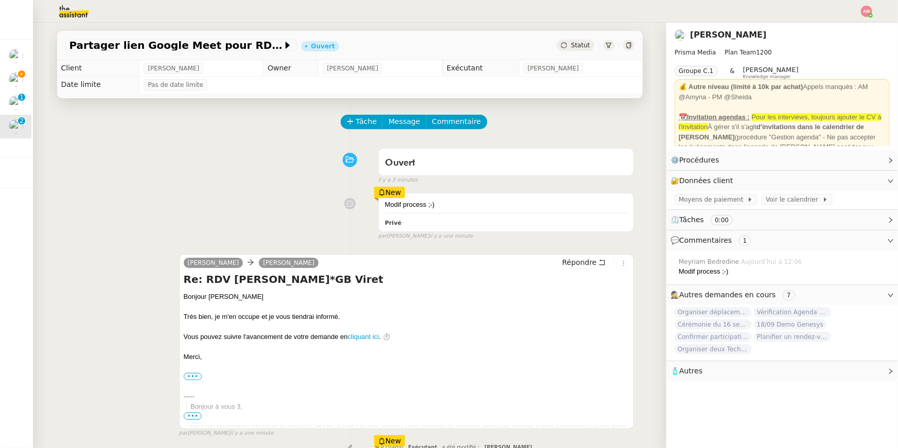
scroll to position [259, 0]
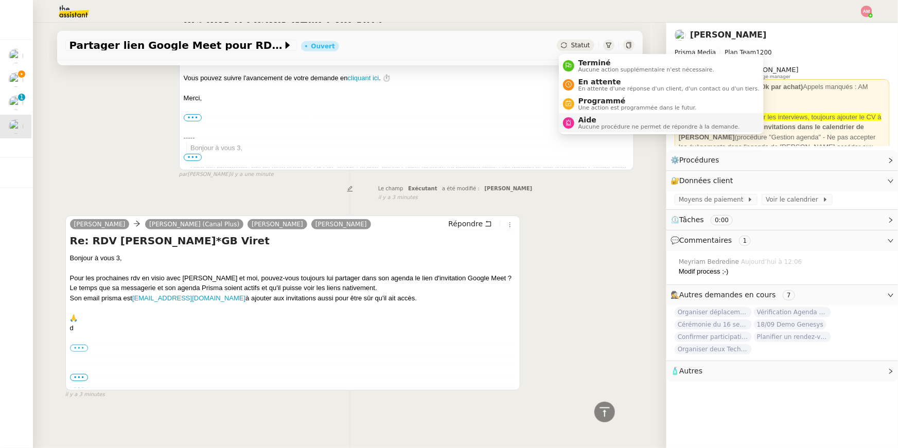
click at [601, 119] on span "Aide" at bounding box center [659, 120] width 162 height 8
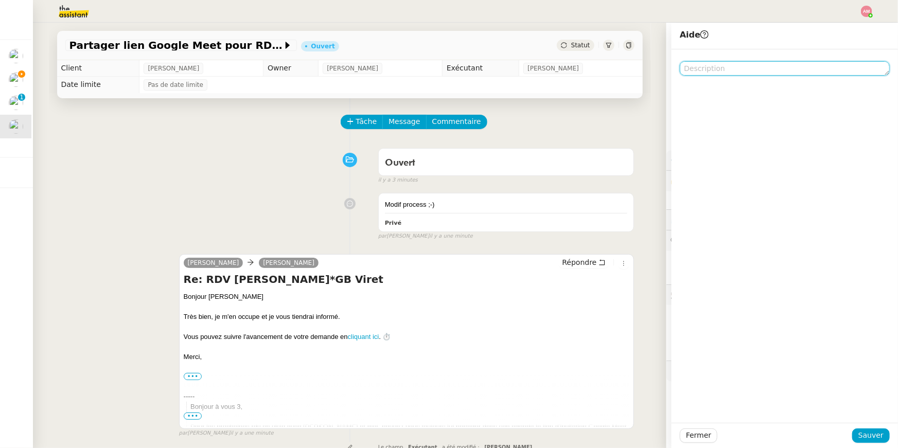
click at [709, 68] on textarea at bounding box center [785, 68] width 210 height 14
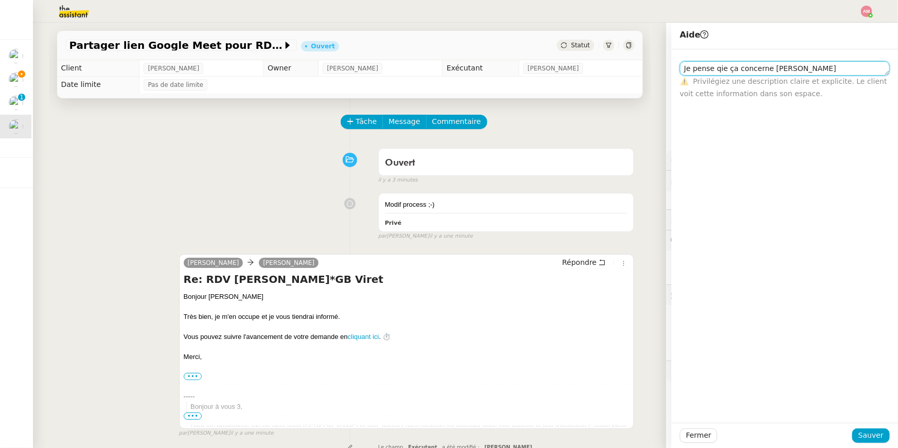
scroll to position [259, 0]
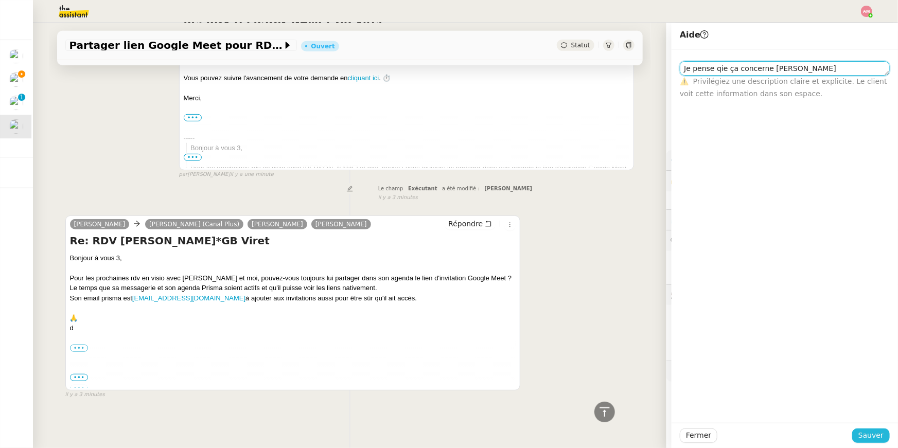
type textarea "Je pense qie ça concerne [PERSON_NAME]"
click at [865, 440] on span "Sauver" at bounding box center [870, 436] width 25 height 12
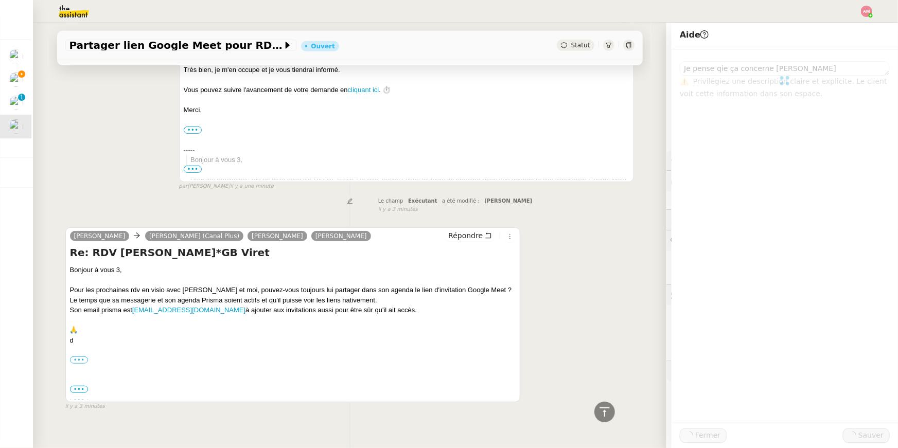
scroll to position [271, 0]
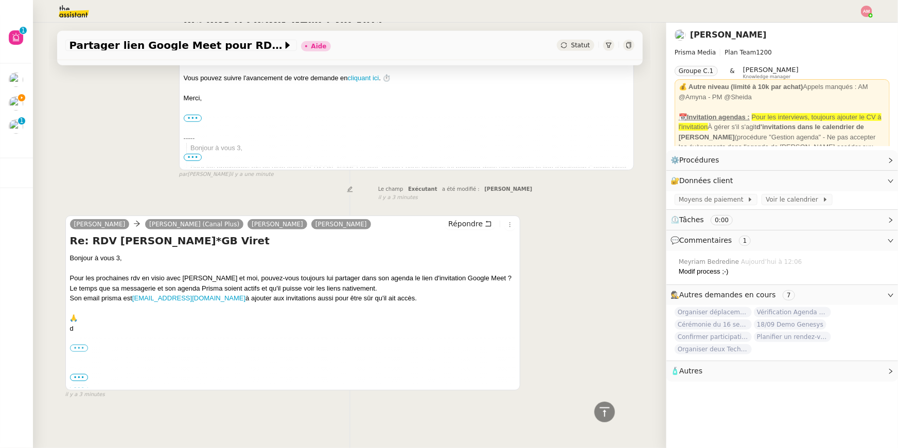
scroll to position [271, 0]
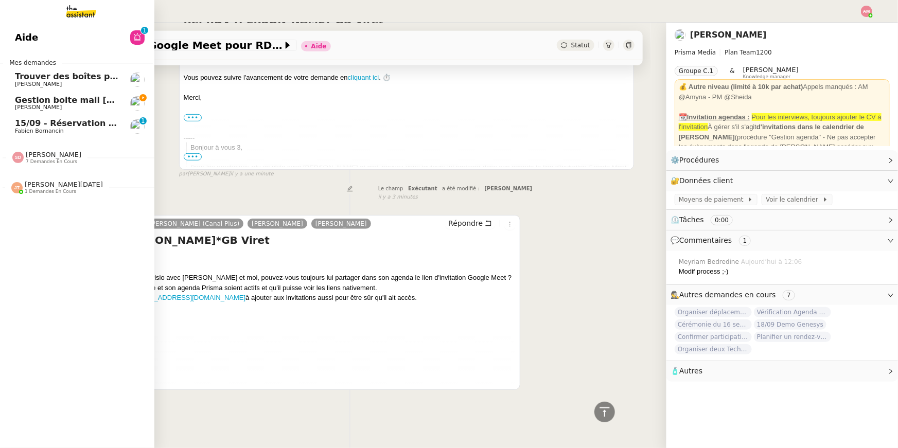
click at [23, 156] on img at bounding box center [17, 157] width 11 height 11
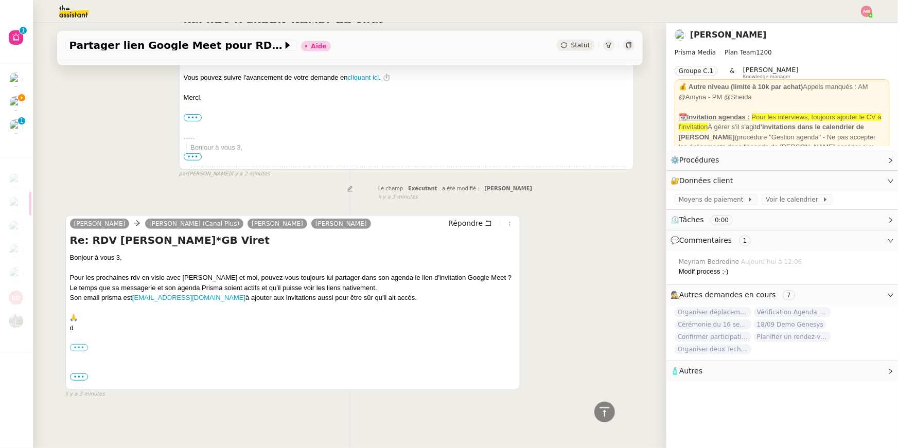
scroll to position [0, 0]
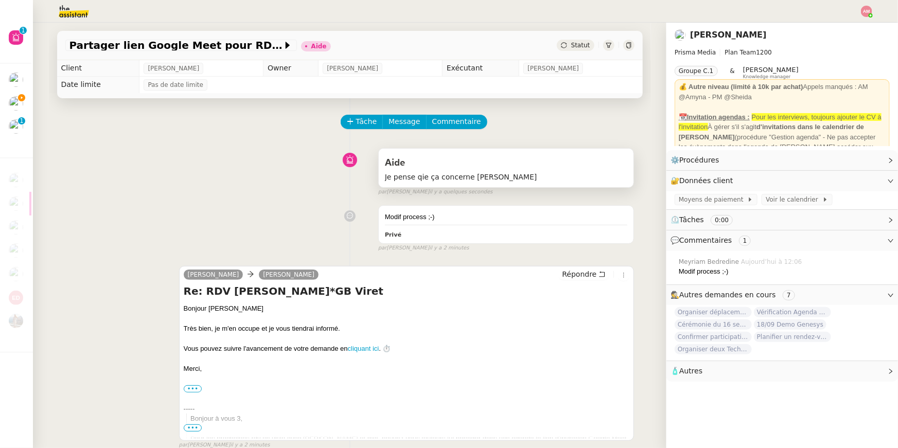
click at [477, 174] on span "Je pense qie ça concerne [PERSON_NAME]" at bounding box center [506, 177] width 243 height 12
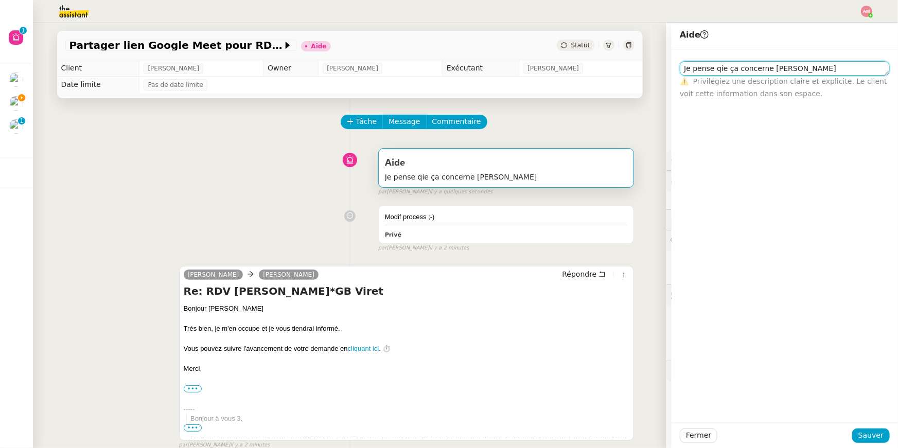
click at [723, 71] on textarea "Je pense qie ça concerne [PERSON_NAME]" at bounding box center [785, 68] width 210 height 14
type textarea "Je pense que ça concerne [PERSON_NAME]"
click at [865, 442] on span "Sauver" at bounding box center [870, 436] width 25 height 12
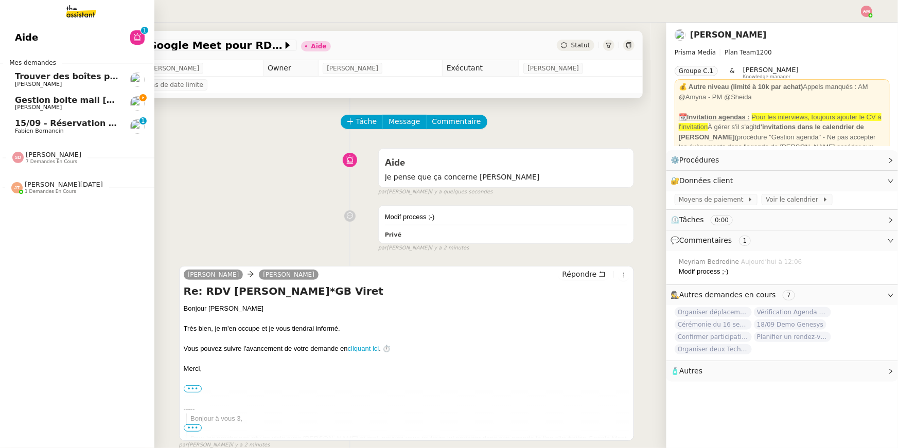
drag, startPoint x: 32, startPoint y: 125, endPoint x: 194, endPoint y: 127, distance: 161.6
click at [32, 125] on span "15/09 - Réservation Biarritz" at bounding box center [79, 123] width 128 height 10
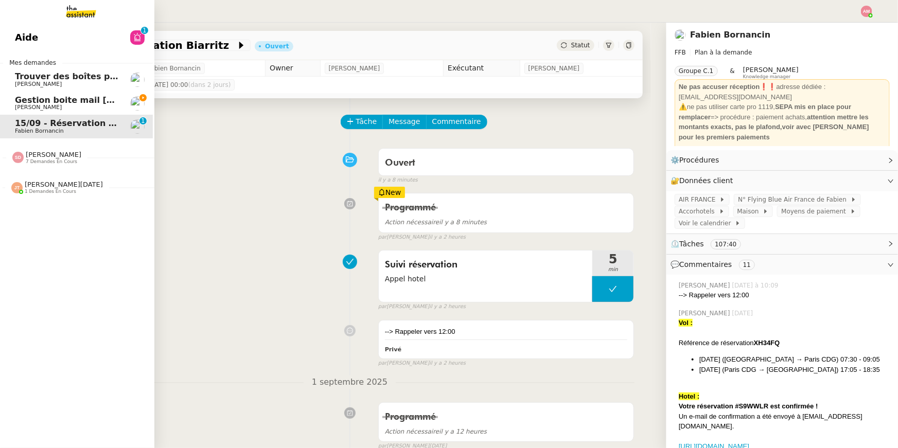
click at [20, 109] on span "[PERSON_NAME]" at bounding box center [38, 107] width 47 height 7
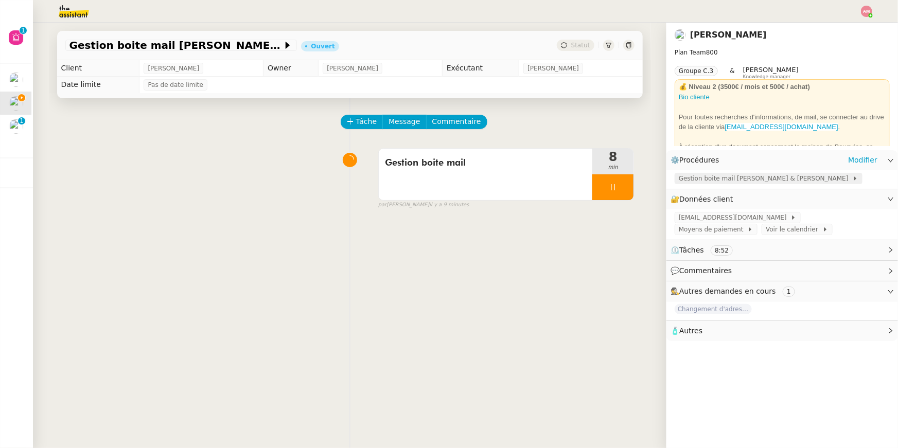
click at [693, 177] on span "Gestion boite mail [PERSON_NAME] & [PERSON_NAME]" at bounding box center [765, 178] width 173 height 10
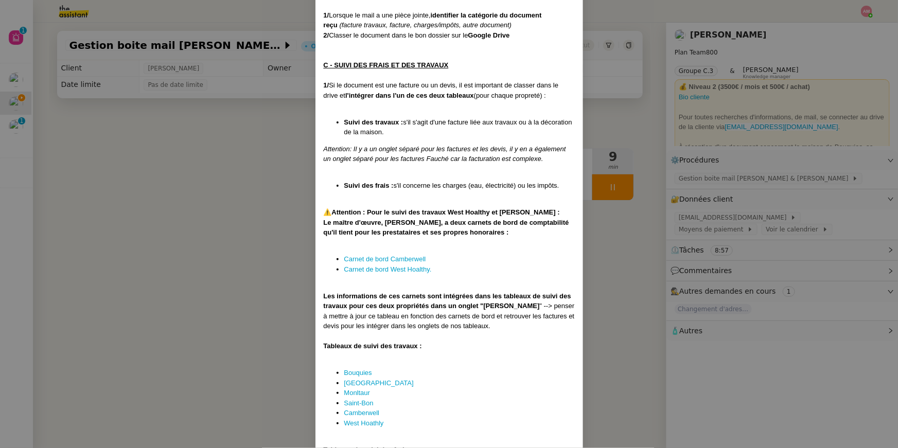
scroll to position [875, 0]
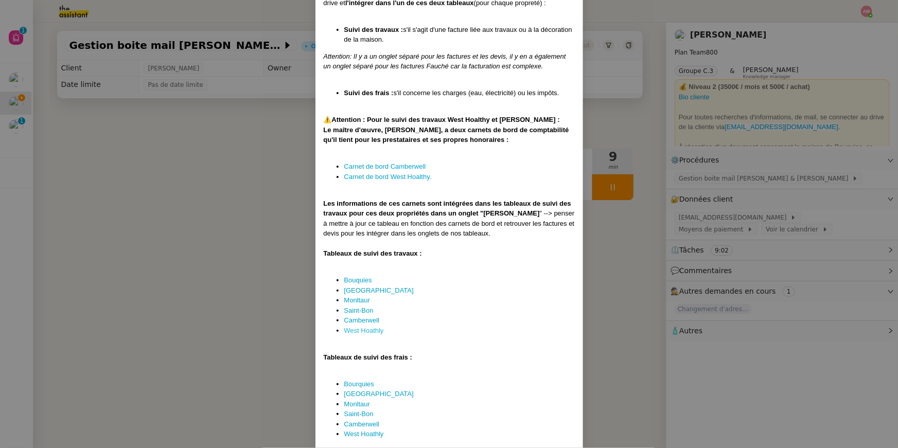
click at [370, 327] on link "West Hoathly" at bounding box center [364, 331] width 40 height 8
click at [348, 276] on link "Bouquies" at bounding box center [358, 280] width 28 height 8
click at [184, 162] on nz-modal-container "﻿Créée le : [DATE] MAJ le : [DATE] Contexte : [PERSON_NAME] et [PERSON_NAME] po…" at bounding box center [449, 224] width 898 height 448
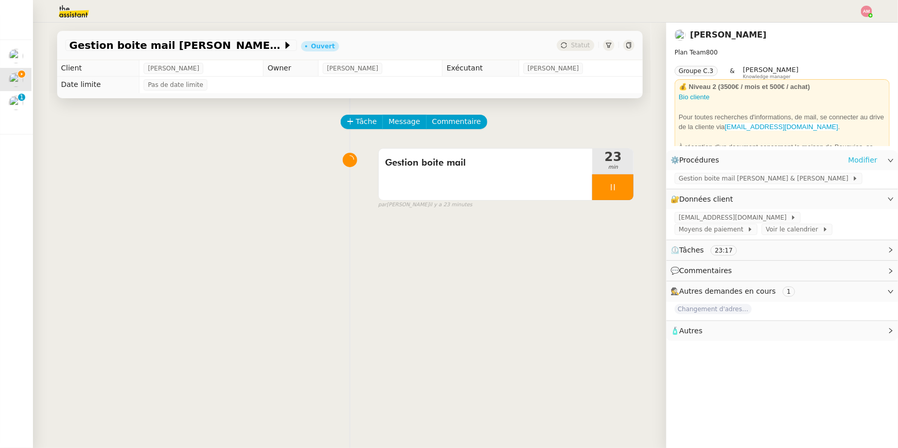
click at [865, 154] on link "Modifier" at bounding box center [862, 160] width 29 height 12
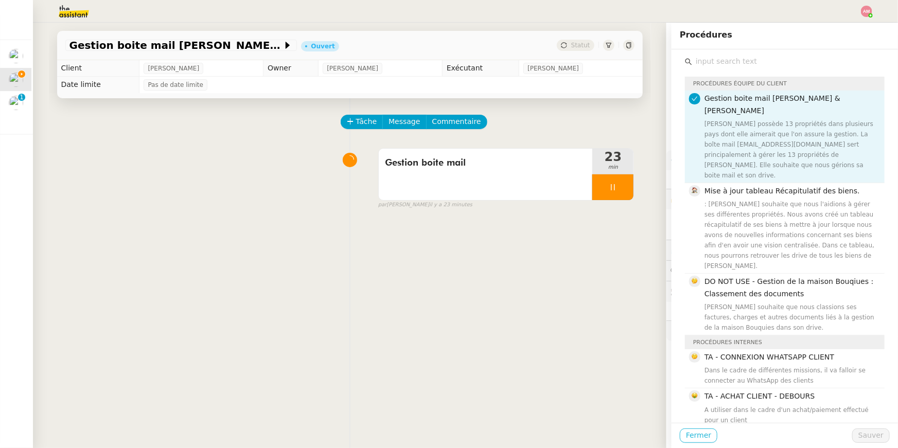
click at [700, 435] on span "Fermer" at bounding box center [698, 436] width 25 height 12
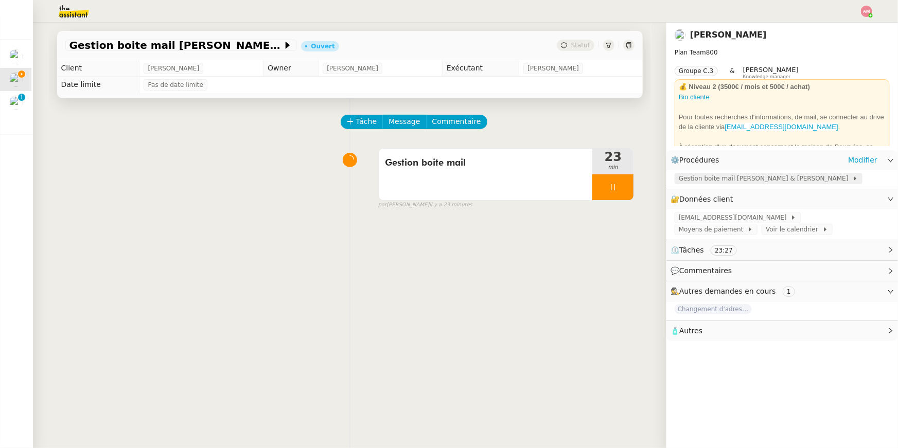
click at [740, 179] on span "Gestion boite mail [PERSON_NAME] & [PERSON_NAME]" at bounding box center [765, 178] width 173 height 10
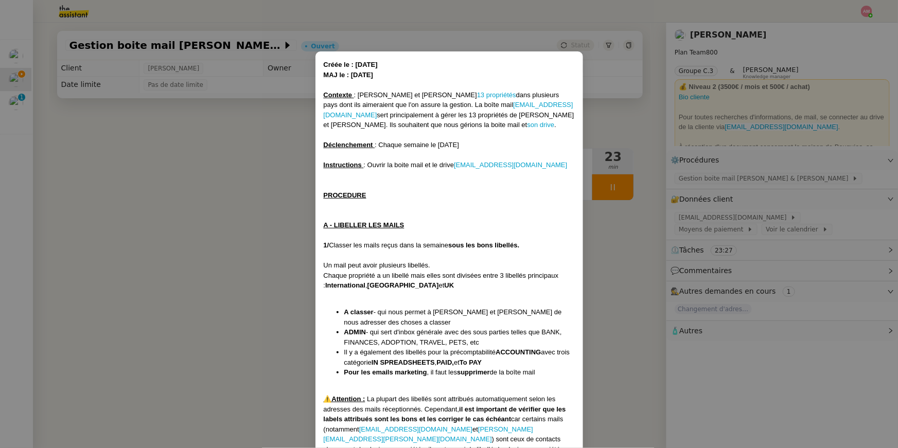
click at [724, 169] on nz-modal-container "﻿Créée le : [DATE] MAJ le : [DATE] Contexte : [PERSON_NAME] et [PERSON_NAME] po…" at bounding box center [449, 224] width 898 height 448
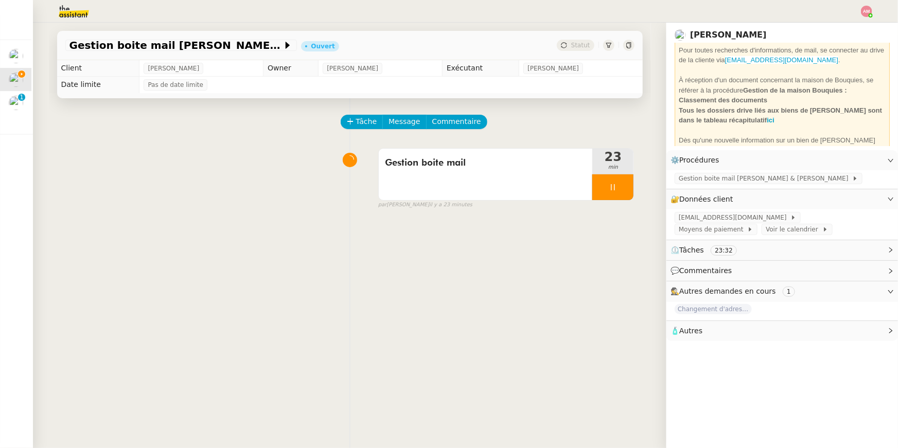
scroll to position [111, 0]
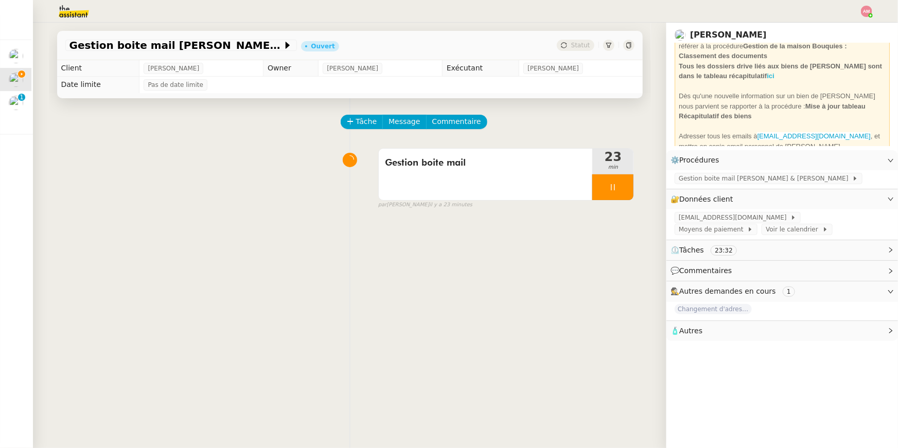
click at [767, 75] on strong "ici" at bounding box center [770, 76] width 7 height 8
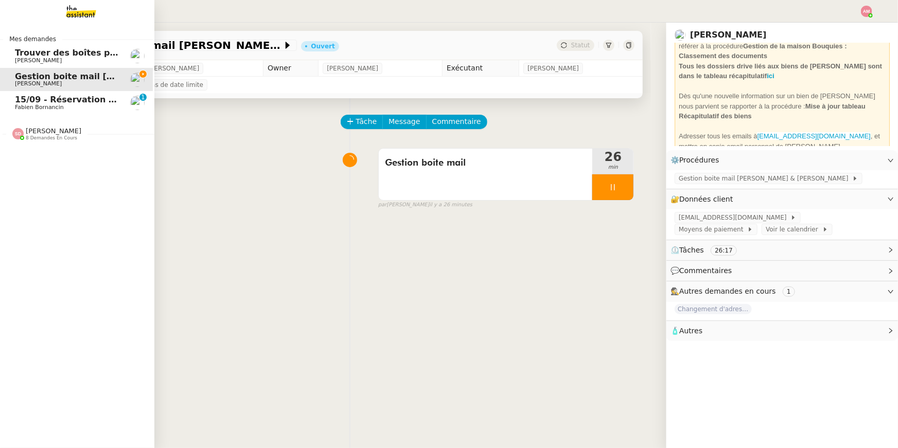
click at [9, 100] on link "15/09 - Réservation Biarritz Fabien Bornancin 0 1 2 3 4 5 6 7 8 9" at bounding box center [75, 103] width 154 height 24
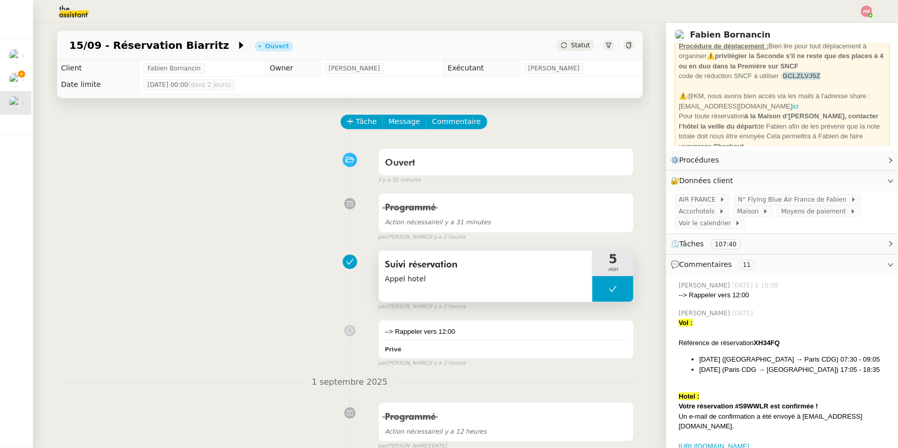
click at [603, 294] on button at bounding box center [612, 289] width 41 height 26
click at [600, 293] on icon at bounding box center [602, 289] width 8 height 8
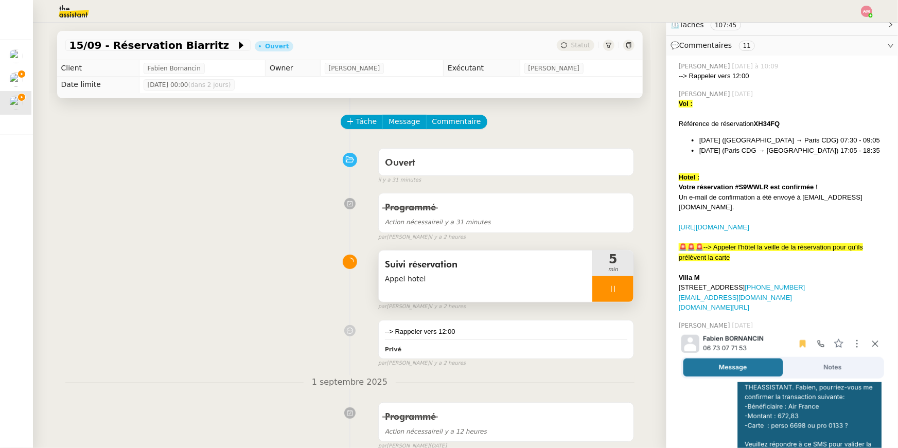
scroll to position [220, 0]
drag, startPoint x: 888, startPoint y: 289, endPoint x: 836, endPoint y: 289, distance: 52.5
click at [836, 289] on div "[STREET_ADDRESS] [PHONE_NUMBER]" at bounding box center [784, 287] width 211 height 10
copy link "[PHONE_NUMBER]"
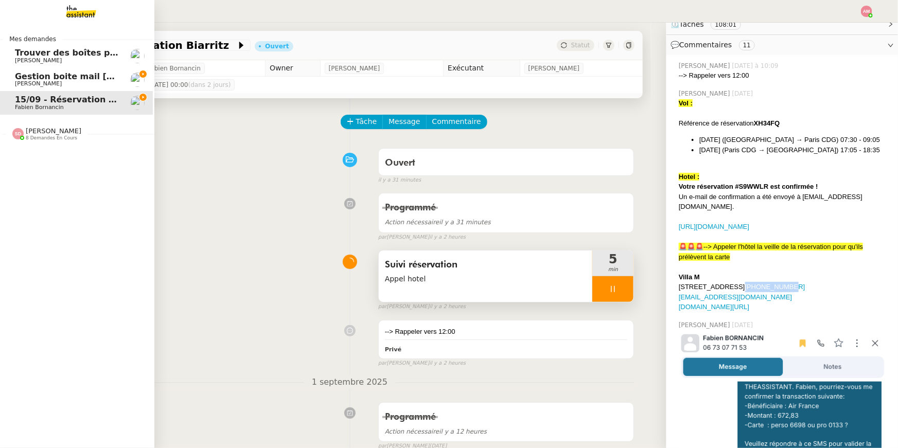
click at [15, 85] on span "[PERSON_NAME]" at bounding box center [38, 83] width 47 height 7
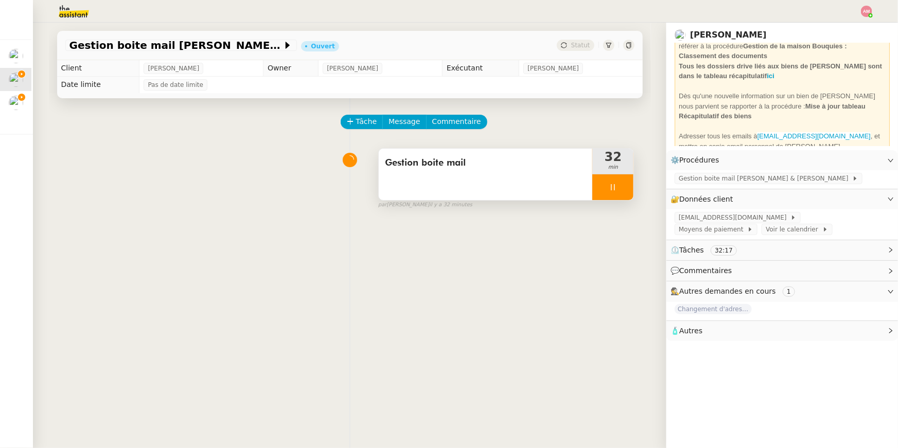
click at [623, 192] on div at bounding box center [612, 187] width 41 height 26
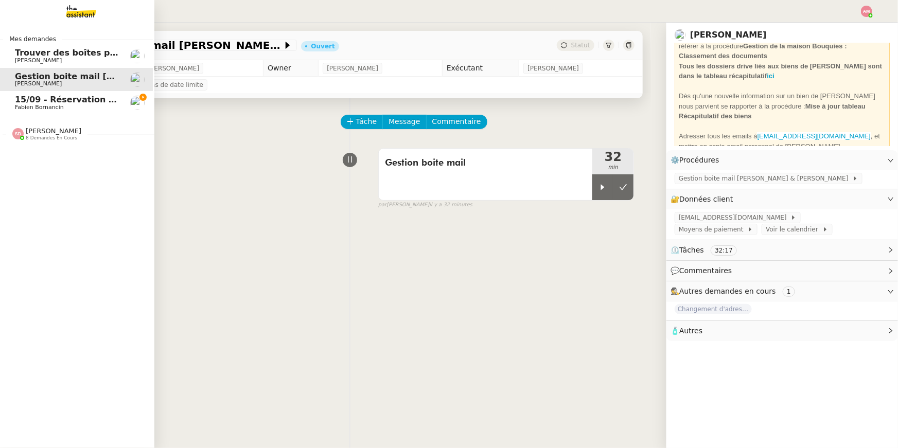
click at [10, 99] on link "15/09 - Réservation Biarritz Fabien Bornancin" at bounding box center [75, 103] width 154 height 24
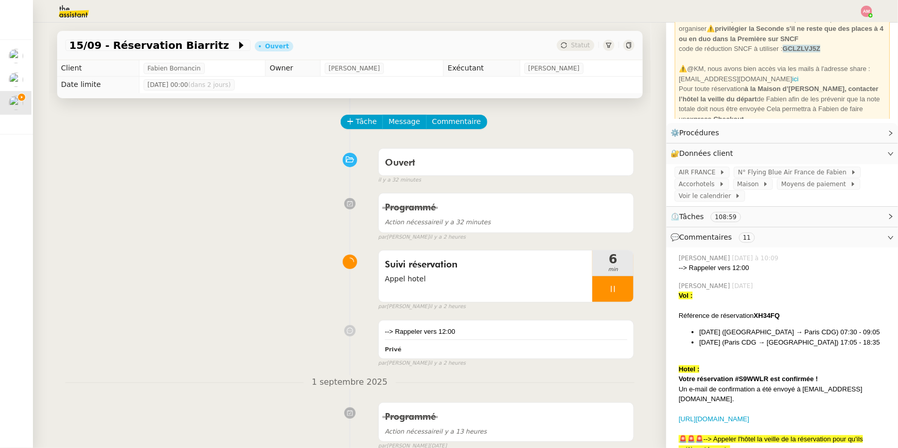
scroll to position [38, 0]
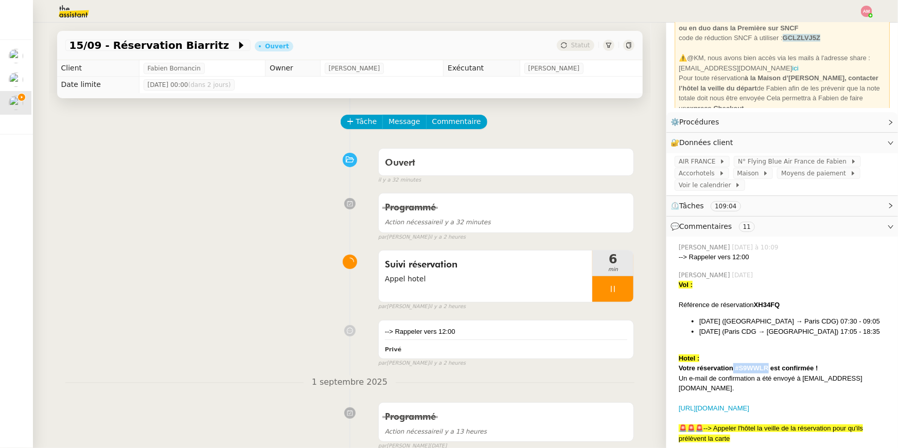
drag, startPoint x: 765, startPoint y: 371, endPoint x: 734, endPoint y: 371, distance: 31.4
click at [734, 371] on strong "Votre réservation #S9WWLR est confirmée !" at bounding box center [748, 368] width 139 height 8
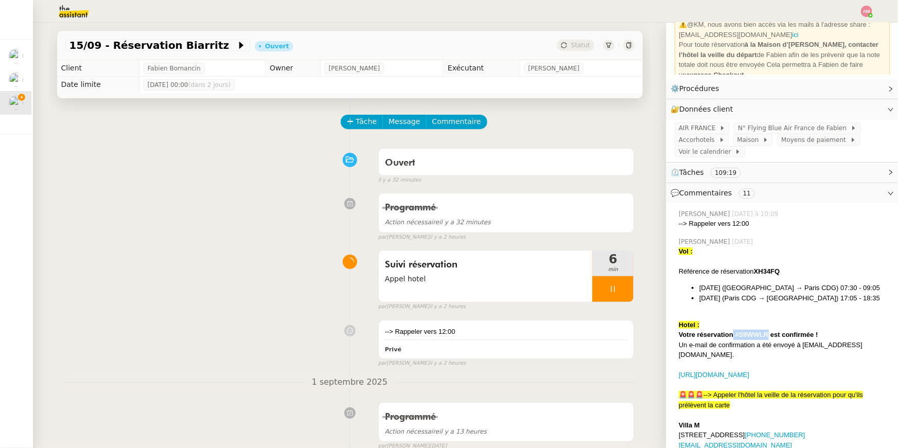
scroll to position [82, 0]
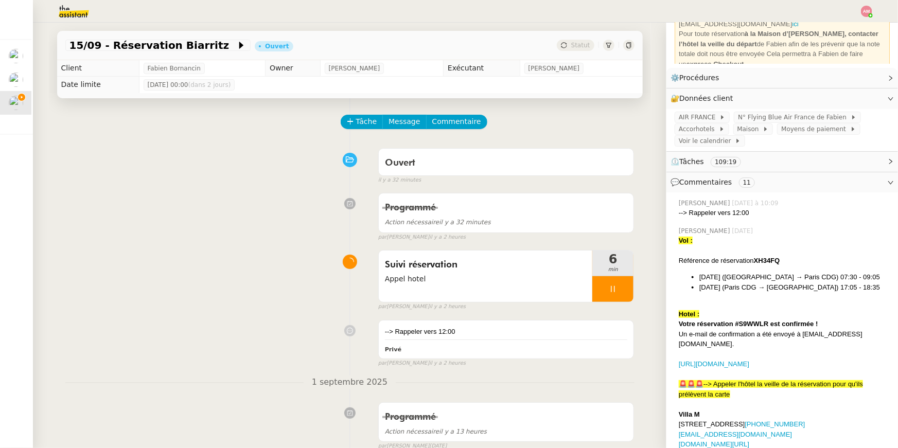
click at [734, 326] on strong "Votre réservation #S9WWLR est confirmée !" at bounding box center [748, 324] width 139 height 8
drag, startPoint x: 736, startPoint y: 324, endPoint x: 767, endPoint y: 325, distance: 31.4
click at [767, 325] on strong "Votre réservation #S9WWLR est confirmée !" at bounding box center [748, 324] width 139 height 8
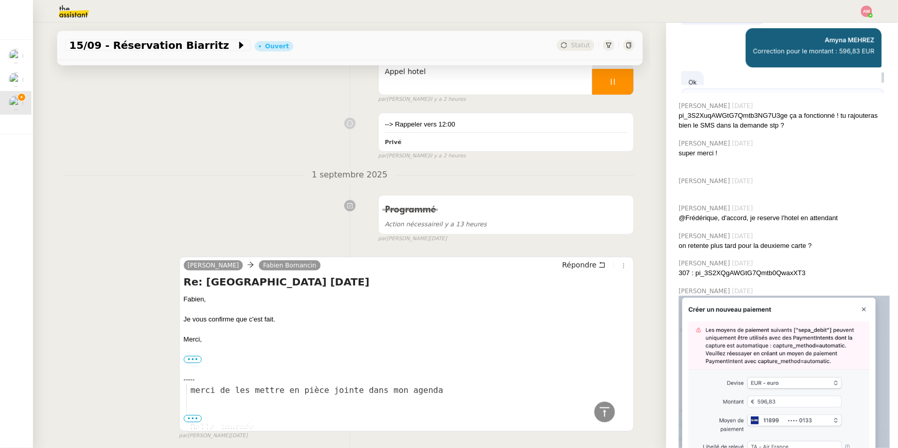
scroll to position [1034, 0]
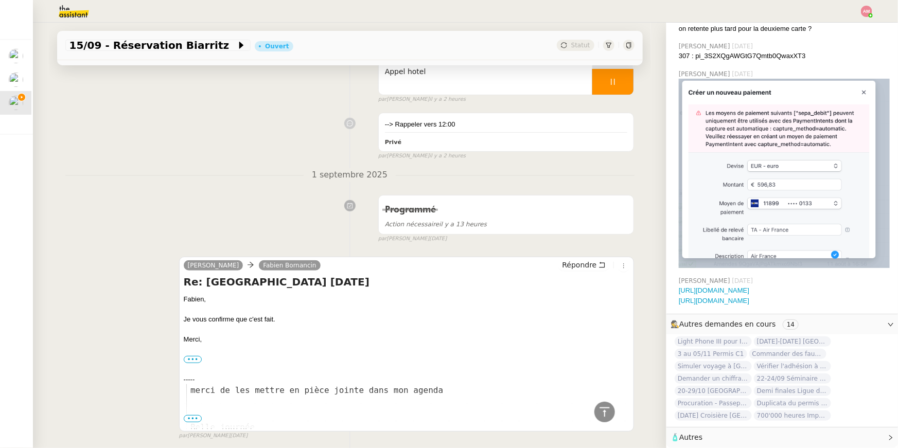
click at [702, 439] on span "Autres" at bounding box center [690, 437] width 23 height 8
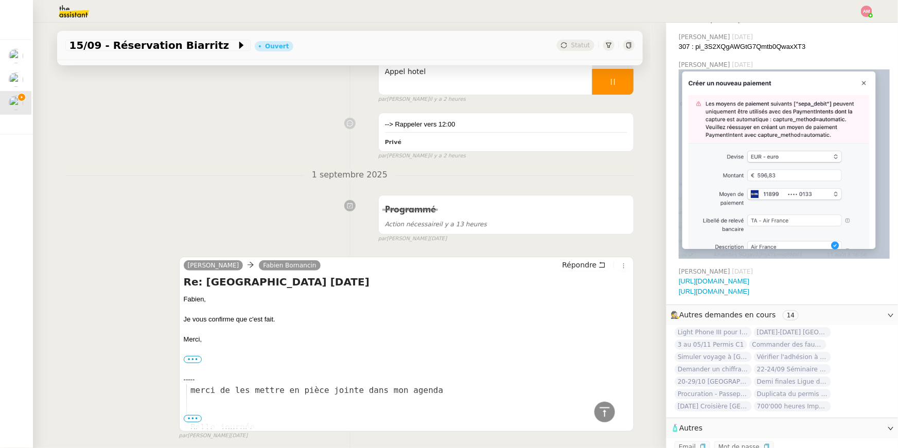
scroll to position [1053, 0]
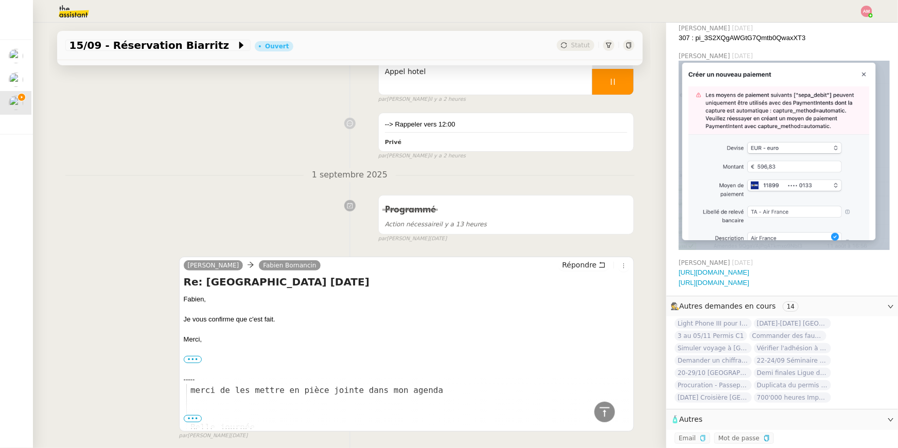
click at [703, 439] on icon "button" at bounding box center [703, 438] width 6 height 6
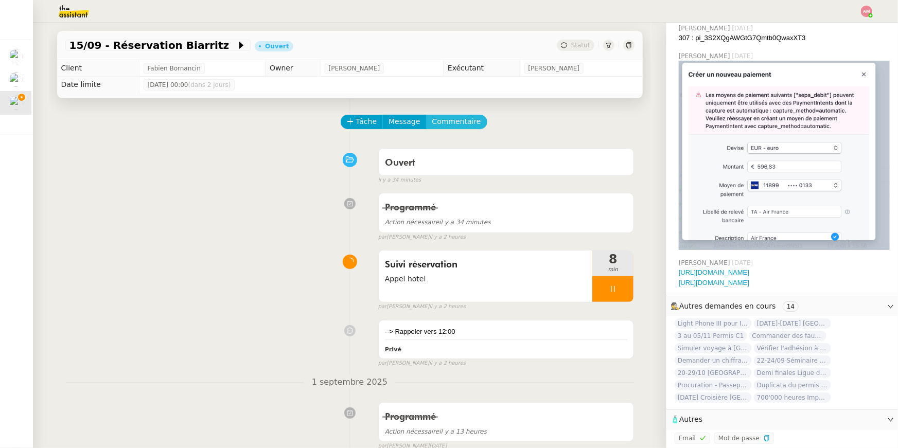
click at [465, 126] on span "Commentaire" at bounding box center [456, 122] width 49 height 12
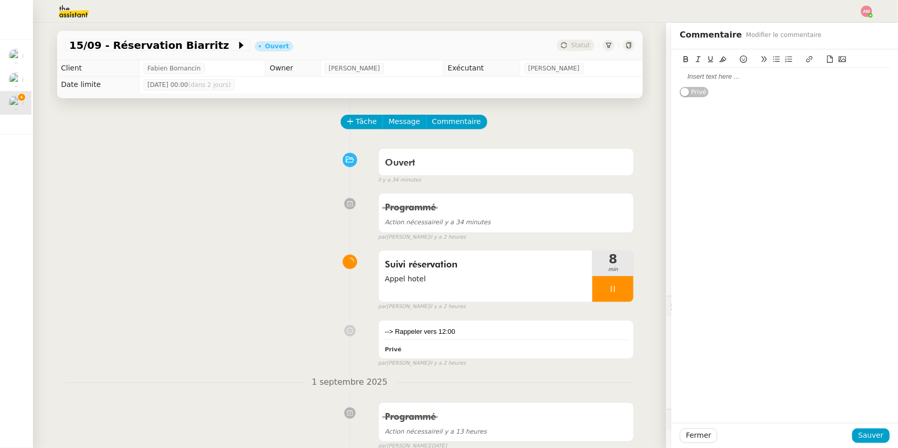
click at [770, 76] on div at bounding box center [785, 76] width 210 height 9
click at [866, 433] on span "Sauver" at bounding box center [870, 436] width 25 height 12
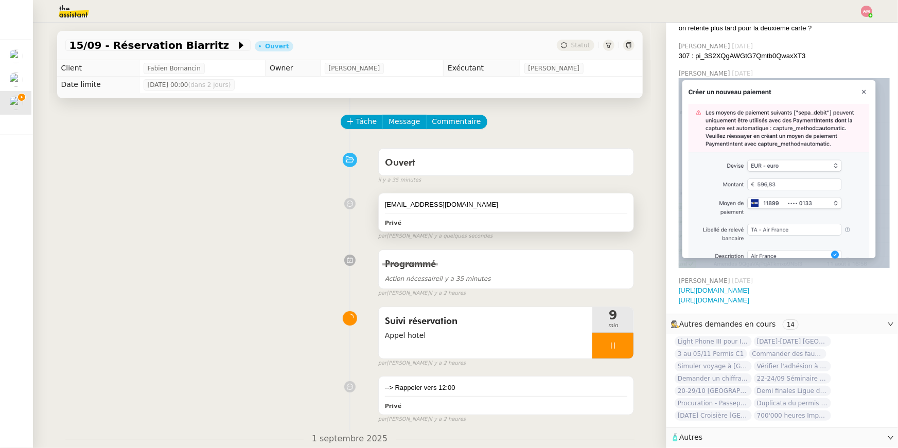
click at [478, 206] on div "[EMAIL_ADDRESS][DOMAIN_NAME]" at bounding box center [506, 205] width 243 height 10
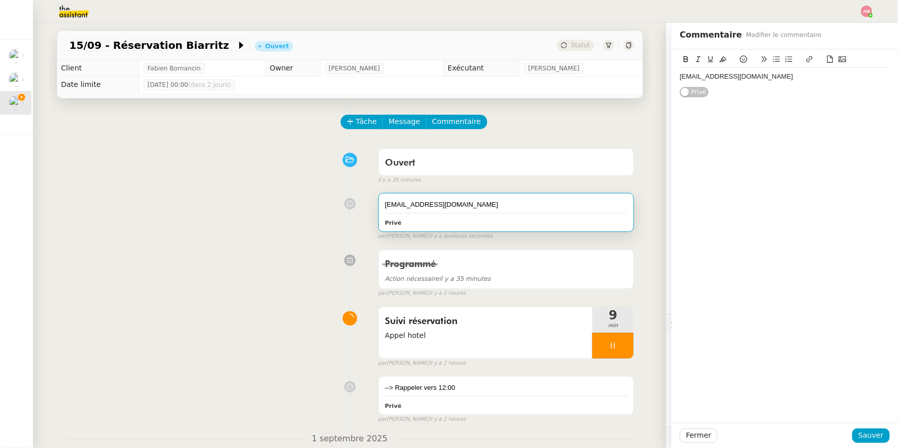
drag, startPoint x: 792, startPoint y: 73, endPoint x: 838, endPoint y: 81, distance: 46.5
click at [838, 81] on div "[EMAIL_ADDRESS][DOMAIN_NAME]" at bounding box center [785, 76] width 210 height 9
click at [703, 77] on div "[EMAIL_ADDRESS][DOMAIN_NAME]" at bounding box center [785, 76] width 210 height 9
drag, startPoint x: 700, startPoint y: 77, endPoint x: 667, endPoint y: 81, distance: 33.8
click at [667, 81] on app-ticket "15/09 - Réservation Biarritz Ouvert Statut Client [PERSON_NAME] Owner [PERSON_N…" at bounding box center [465, 236] width 865 height 426
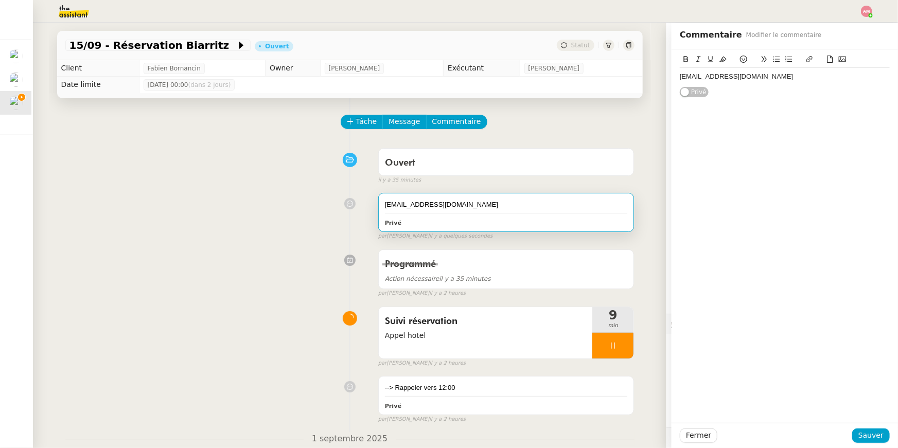
click at [703, 81] on div "[EMAIL_ADDRESS][DOMAIN_NAME]" at bounding box center [785, 76] width 210 height 9
click at [713, 77] on div "[EMAIL_ADDRESS][DOMAIN_NAME]" at bounding box center [785, 76] width 210 height 9
drag, startPoint x: 713, startPoint y: 78, endPoint x: 719, endPoint y: 78, distance: 6.7
click at [719, 78] on div "[EMAIL_ADDRESS][DOMAIN_NAME]" at bounding box center [785, 76] width 210 height 9
click at [716, 78] on div "[EMAIL_ADDRESS][DOMAIN_NAME]" at bounding box center [785, 76] width 210 height 9
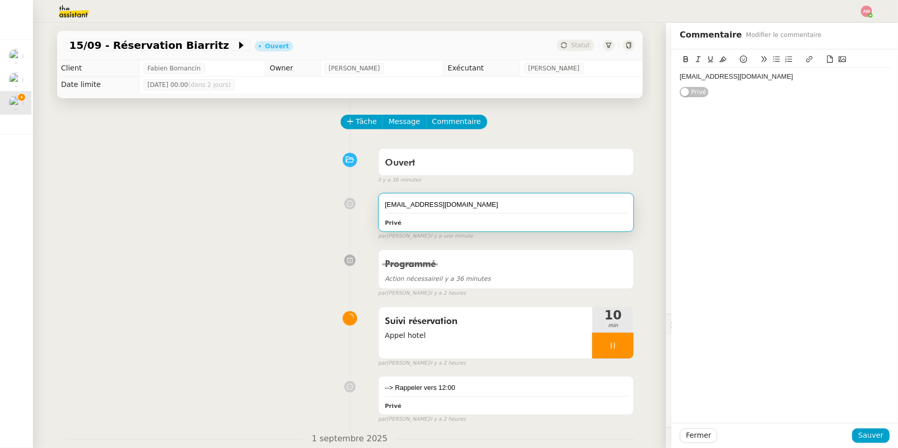
click at [779, 260] on div "[EMAIL_ADDRESS][DOMAIN_NAME] Privé" at bounding box center [785, 236] width 226 height 374
click at [841, 411] on div "[EMAIL_ADDRESS][DOMAIN_NAME] Privé" at bounding box center [785, 236] width 226 height 374
click at [877, 438] on span "Sauver" at bounding box center [870, 436] width 25 height 12
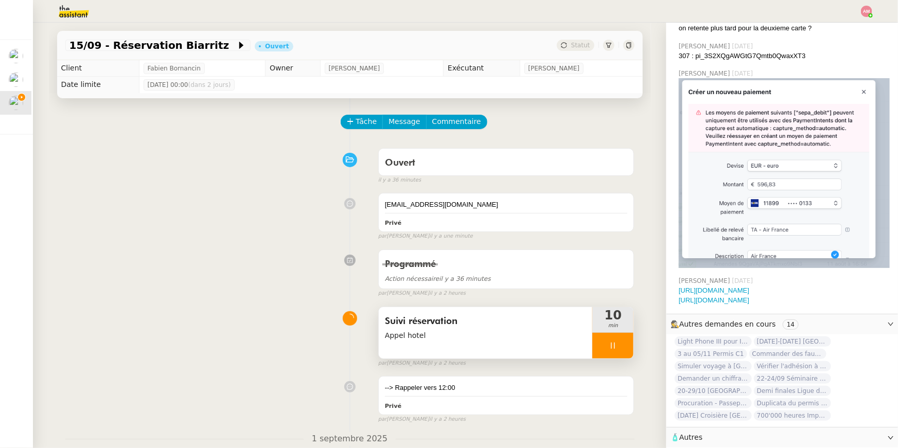
click at [620, 355] on div at bounding box center [612, 346] width 41 height 26
click at [627, 349] on icon at bounding box center [623, 346] width 8 height 8
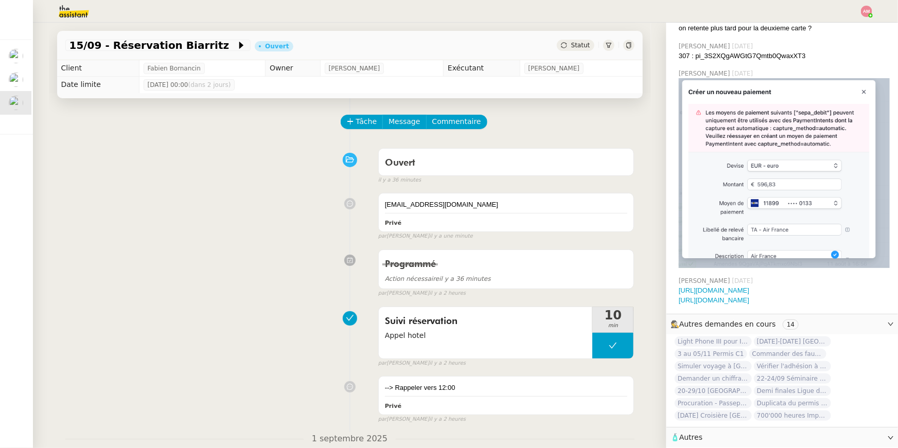
scroll to position [1081, 0]
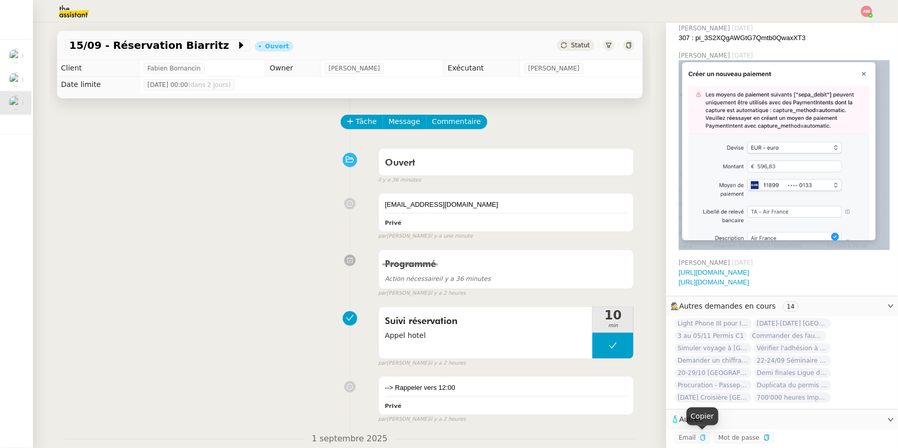
click at [700, 439] on icon "button" at bounding box center [703, 438] width 6 height 6
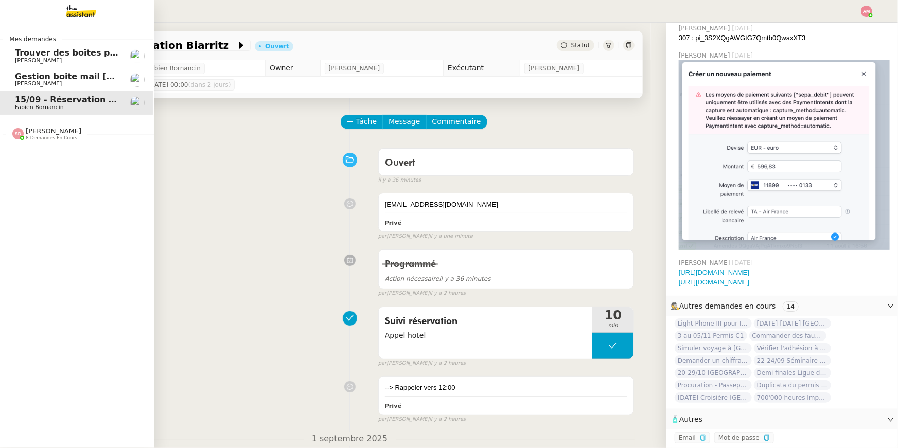
click at [13, 76] on link "Gestion boite mail [PERSON_NAME] & [PERSON_NAME] - [DATE] [PERSON_NAME]" at bounding box center [75, 80] width 154 height 24
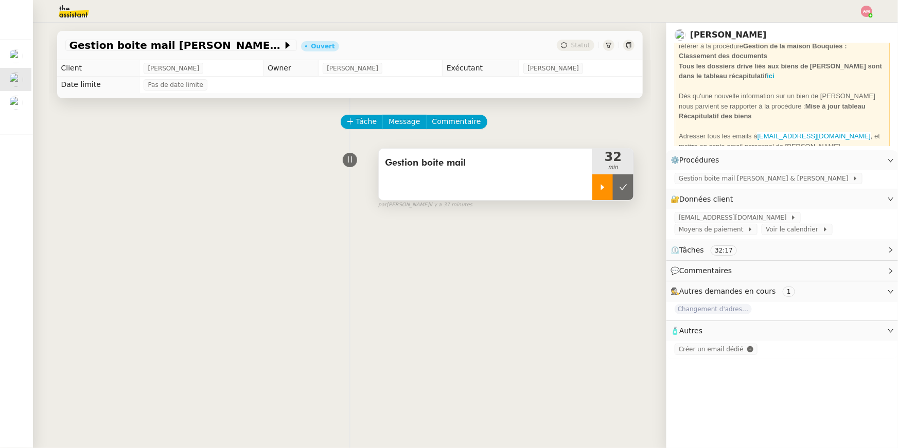
click at [603, 192] on div at bounding box center [602, 187] width 21 height 26
click at [607, 200] on div at bounding box center [612, 187] width 41 height 26
click at [607, 196] on div at bounding box center [602, 187] width 21 height 26
click at [621, 188] on div at bounding box center [612, 187] width 41 height 26
click at [614, 188] on button at bounding box center [623, 187] width 21 height 26
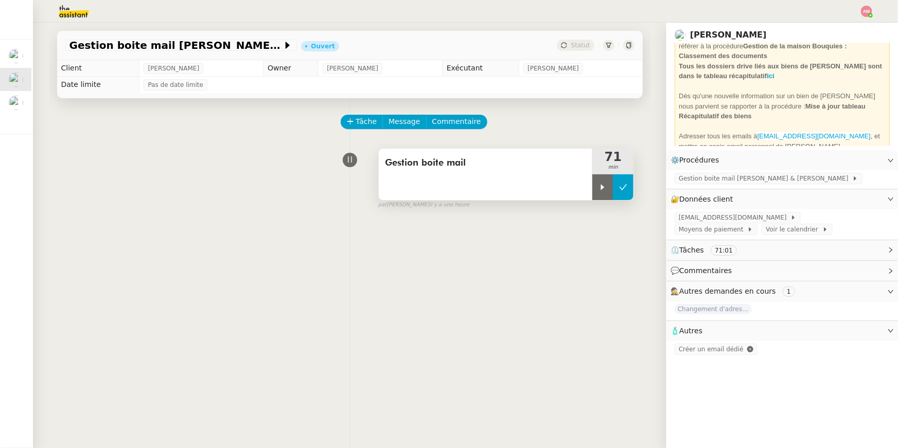
click at [614, 188] on button at bounding box center [623, 187] width 21 height 26
click at [623, 188] on icon at bounding box center [623, 187] width 8 height 8
click at [631, 188] on button at bounding box center [623, 187] width 21 height 26
click at [628, 187] on button at bounding box center [623, 187] width 21 height 26
click at [399, 122] on span "Message" at bounding box center [404, 122] width 31 height 12
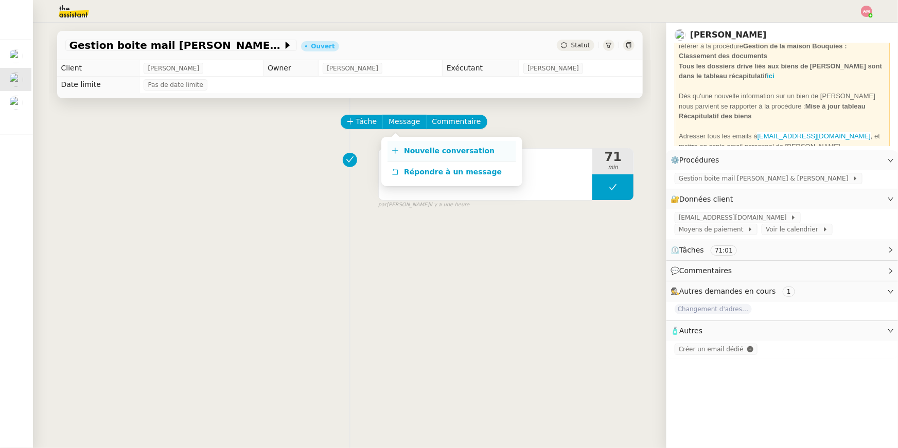
click at [412, 149] on span "Nouvelle conversation" at bounding box center [449, 151] width 91 height 8
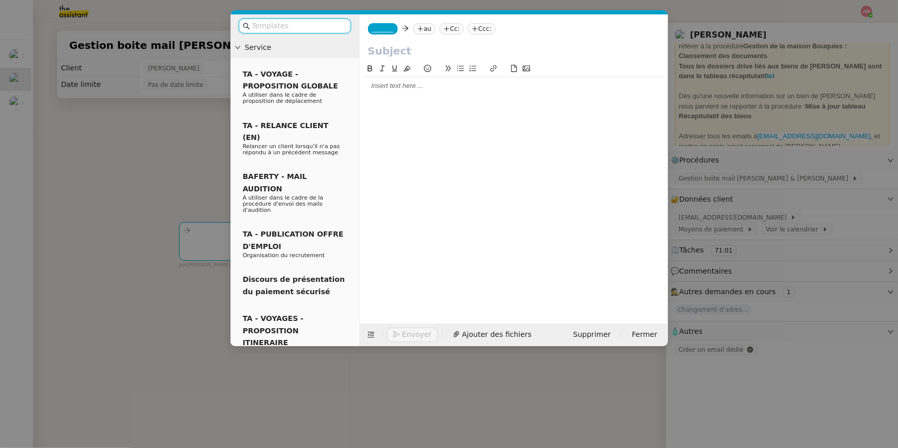
click at [377, 35] on div "_______ au Cc: Ccc:" at bounding box center [514, 28] width 308 height 29
click at [376, 30] on span "_______" at bounding box center [383, 28] width 22 height 7
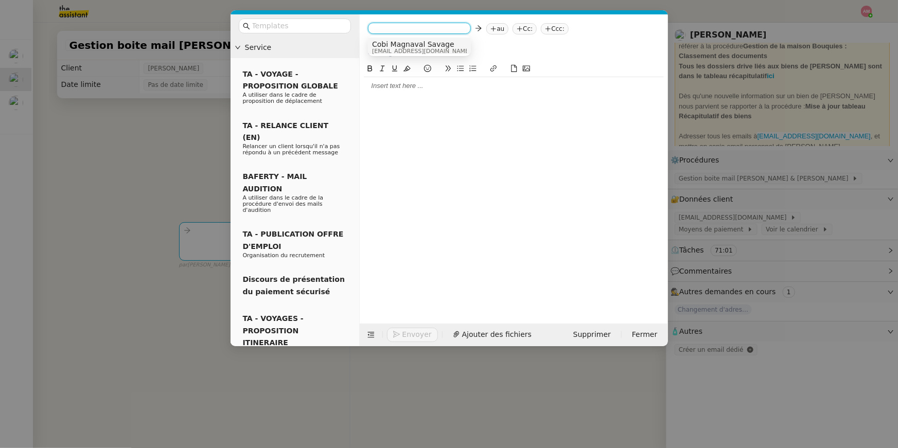
click at [384, 45] on span "Cobi Magnaval Savage" at bounding box center [421, 44] width 99 height 8
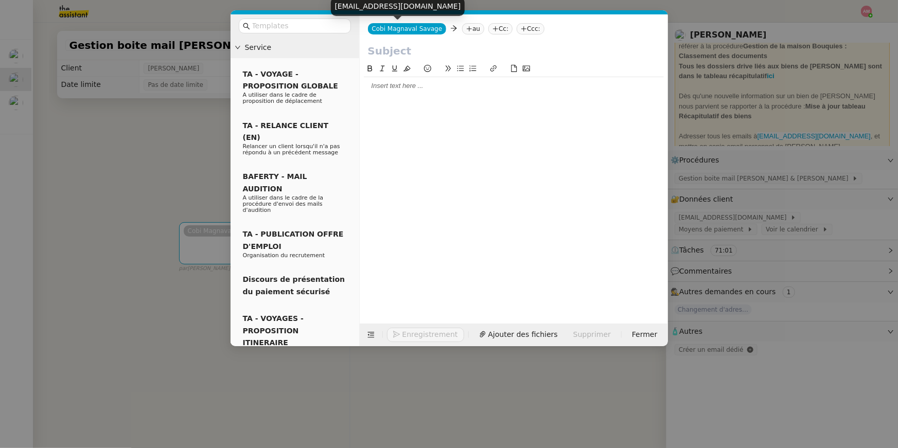
click at [466, 26] on icon at bounding box center [469, 29] width 6 height 6
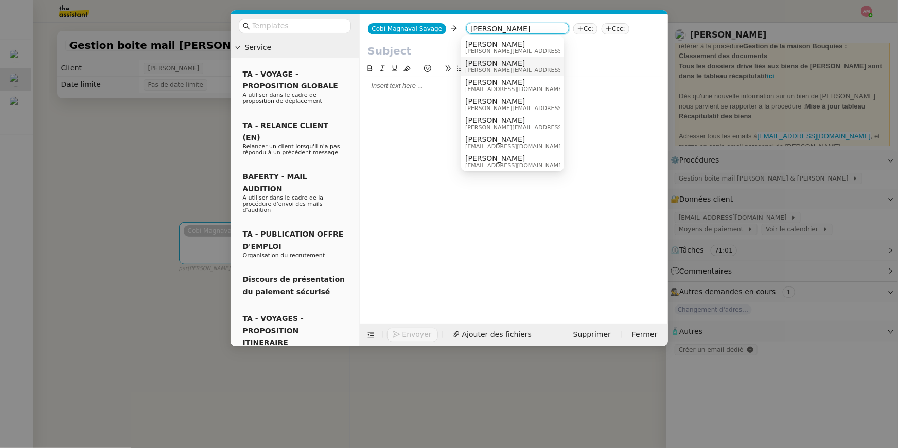
type input "[PERSON_NAME]"
click at [483, 68] on span "[PERSON_NAME][EMAIL_ADDRESS][DOMAIN_NAME]" at bounding box center [538, 70] width 146 height 6
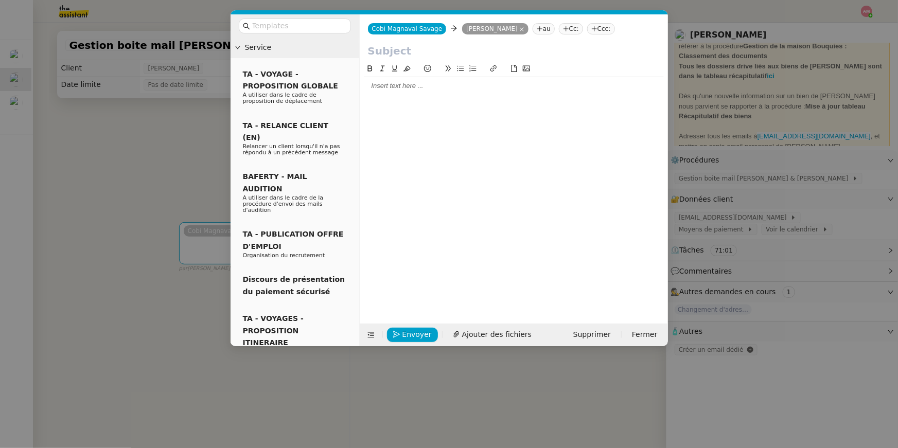
click at [565, 31] on nz-tag "Cc:" at bounding box center [571, 28] width 24 height 11
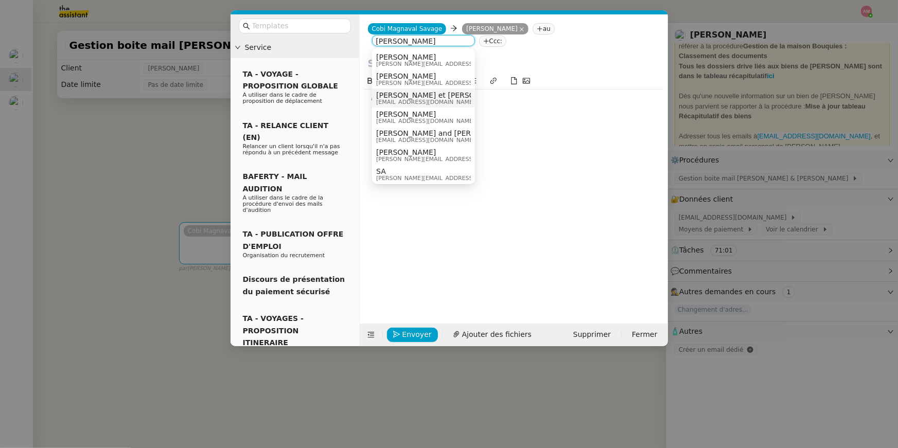
type input "[PERSON_NAME]"
click at [414, 96] on span "[PERSON_NAME] et [PERSON_NAME] & [PERSON_NAME]" at bounding box center [477, 95] width 202 height 8
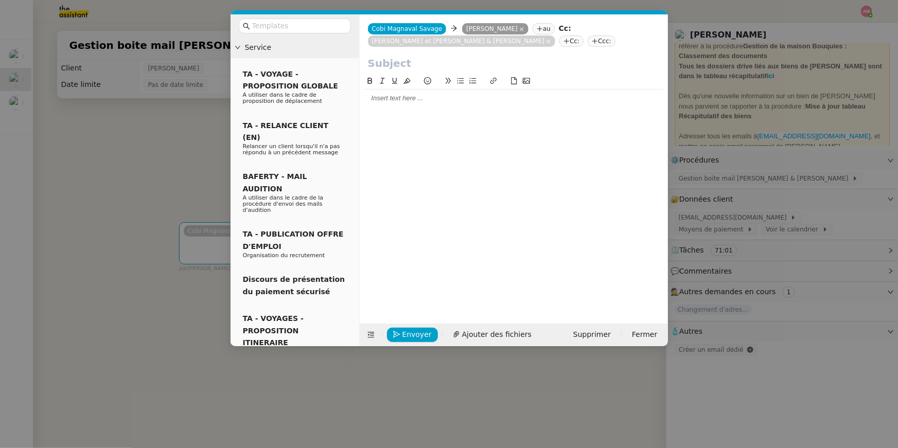
click at [84, 44] on nz-modal-container "Service TA - VOYAGE - PROPOSITION GLOBALE A utiliser dans le cadre de propositi…" at bounding box center [449, 224] width 898 height 448
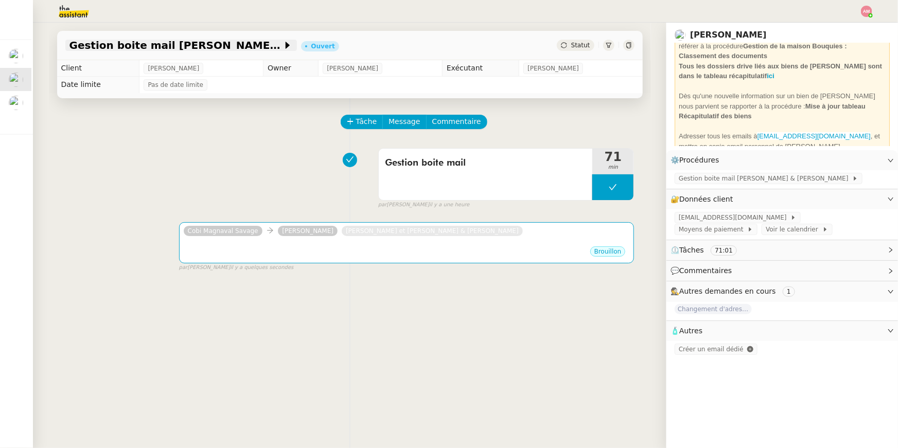
click at [85, 44] on span "Gestion boite mail [PERSON_NAME] & [PERSON_NAME] - [DATE]" at bounding box center [175, 45] width 213 height 10
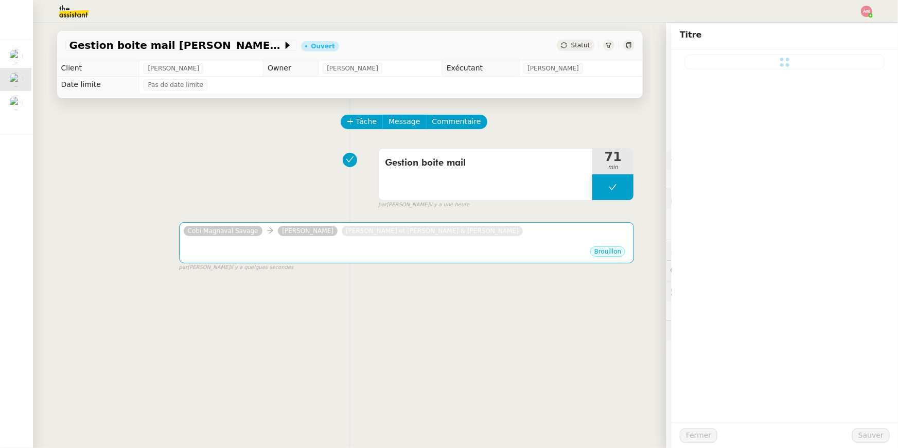
type input "Gestion boite mail [PERSON_NAME] & [PERSON_NAME] - [DATE]"
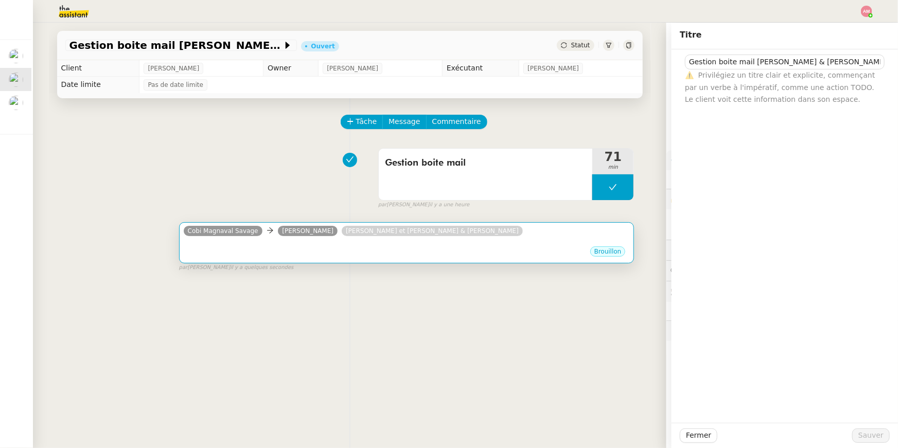
click at [540, 231] on div "[PERSON_NAME] [PERSON_NAME] [PERSON_NAME] et [PERSON_NAME] & [PERSON_NAME]" at bounding box center [407, 232] width 446 height 15
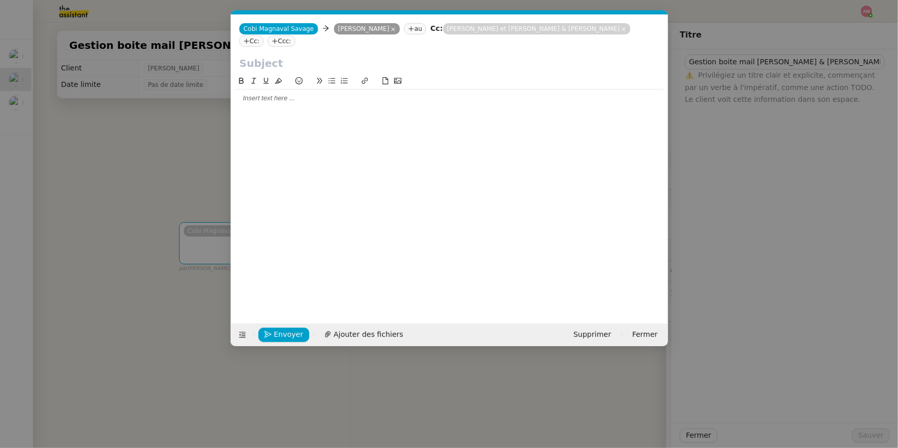
scroll to position [0, 22]
click at [289, 57] on input "text" at bounding box center [449, 63] width 420 height 15
paste input "Gestion boite mail [PERSON_NAME] & [PERSON_NAME] - [DATE]"
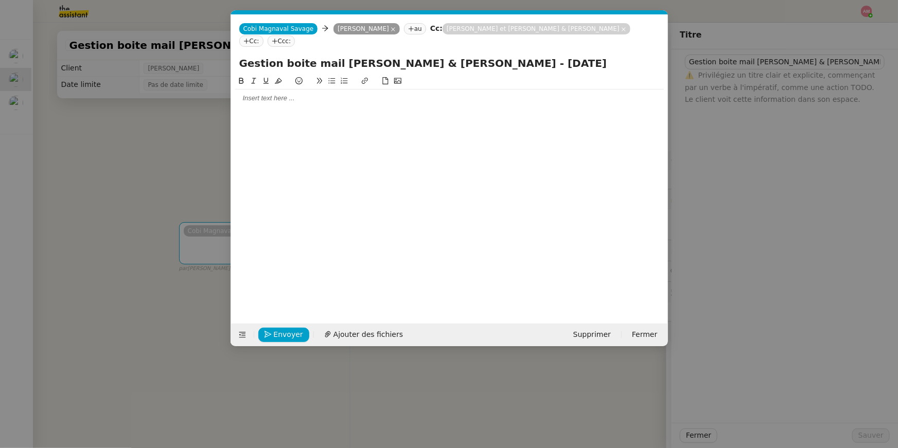
type input "Gestion boite mail [PERSON_NAME] & [PERSON_NAME] - [DATE]"
click at [145, 103] on nz-modal-container "Service TA - VOYAGE - PROPOSITION GLOBALE A utiliser dans le cadre de propositi…" at bounding box center [449, 224] width 898 height 448
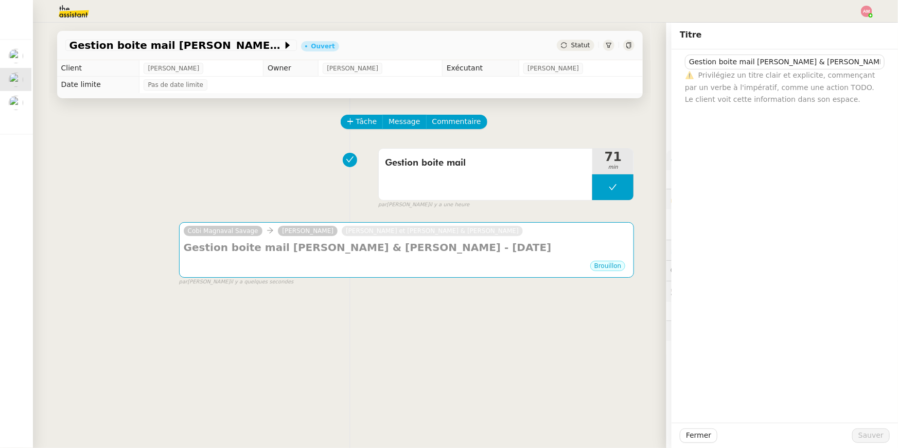
click at [66, 17] on img at bounding box center [66, 11] width 80 height 23
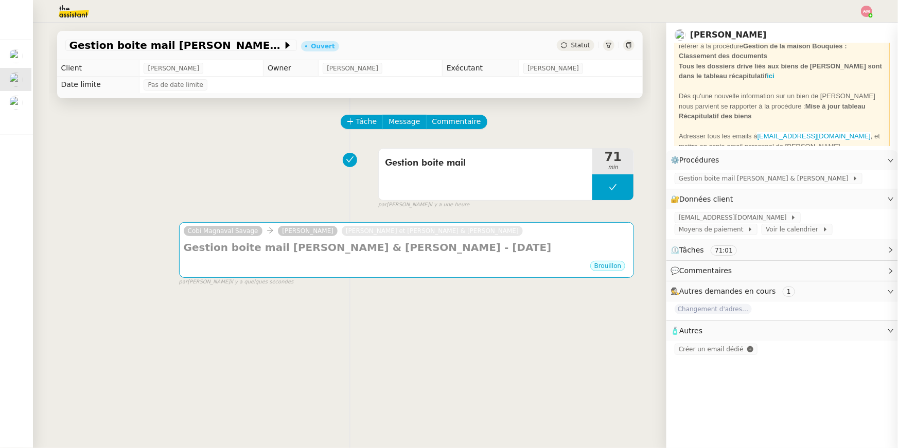
click at [68, 11] on img at bounding box center [66, 11] width 80 height 23
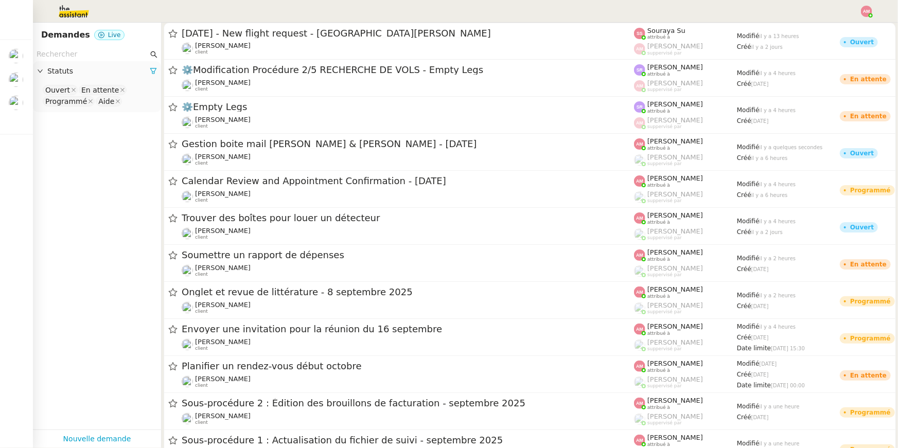
click at [72, 56] on input "text" at bounding box center [93, 54] width 112 height 12
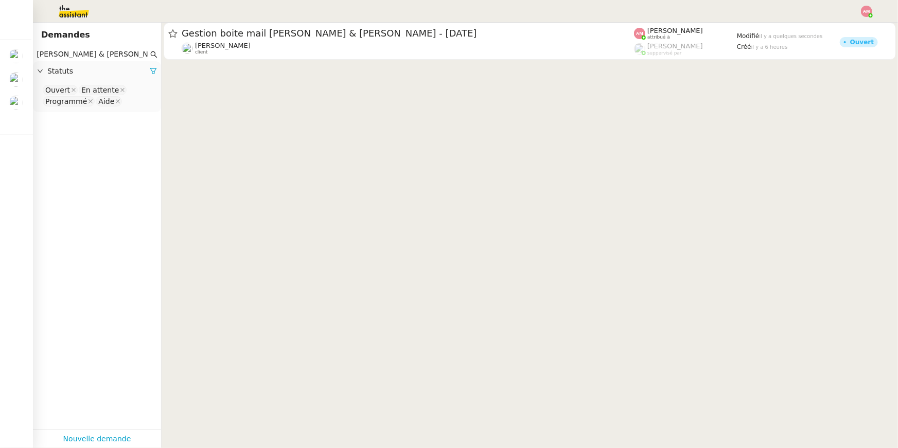
drag, startPoint x: 167, startPoint y: 53, endPoint x: 203, endPoint y: 60, distance: 36.1
click at [203, 60] on nz-layout "Demandes Gestion boite mail [PERSON_NAME] & [PERSON_NAME] - [DATE] Statuts Ouve…" at bounding box center [465, 236] width 865 height 426
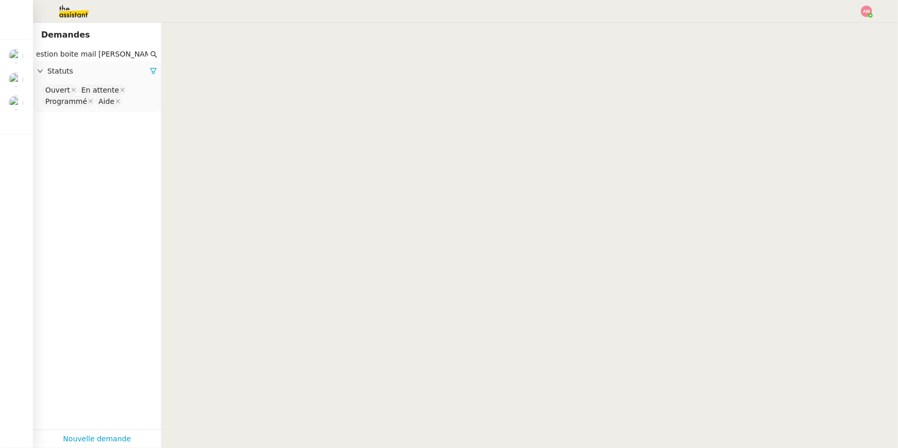
scroll to position [0, 2]
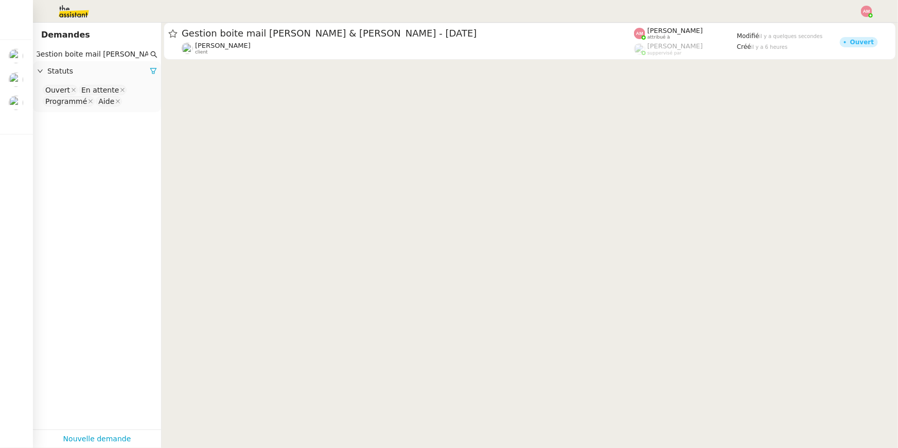
type input "Gestion boite mail [PERSON_NAME] & [PERSON_NAME] -"
click at [141, 97] on nz-select-top-control "Ouvert En attente Programmé Aide" at bounding box center [97, 96] width 112 height 24
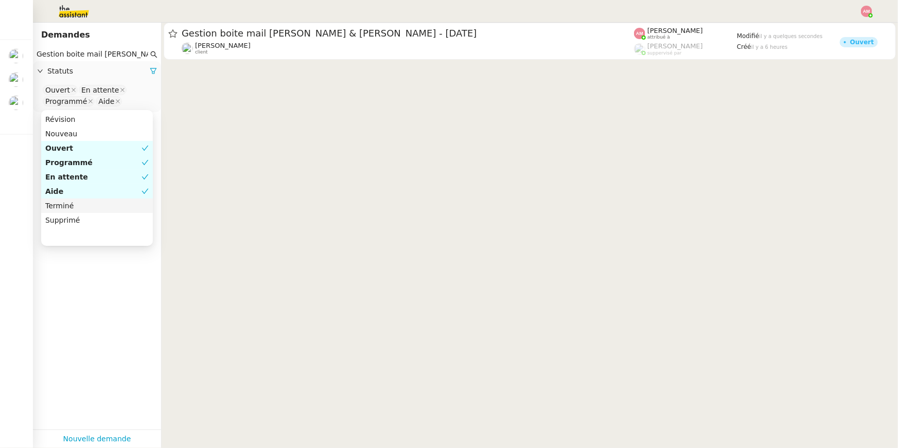
click at [69, 208] on div "Terminé" at bounding box center [96, 205] width 103 height 9
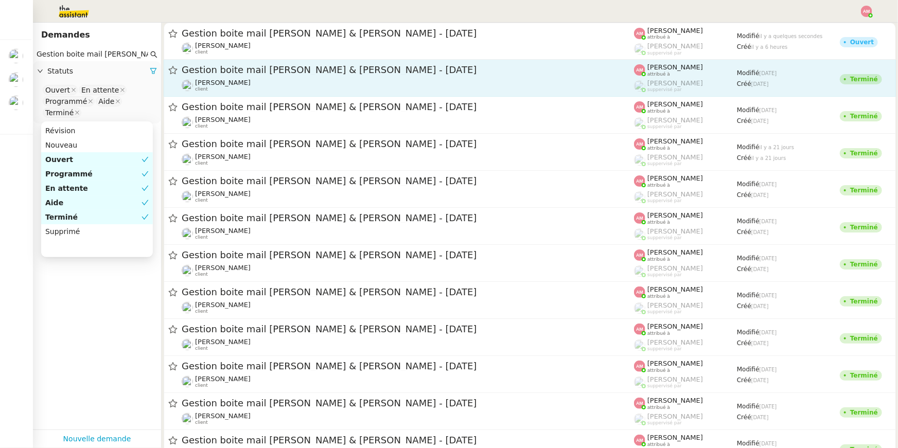
click at [343, 76] on div "Gestion boite mail [PERSON_NAME] & [PERSON_NAME] - [DATE]" at bounding box center [408, 70] width 452 height 13
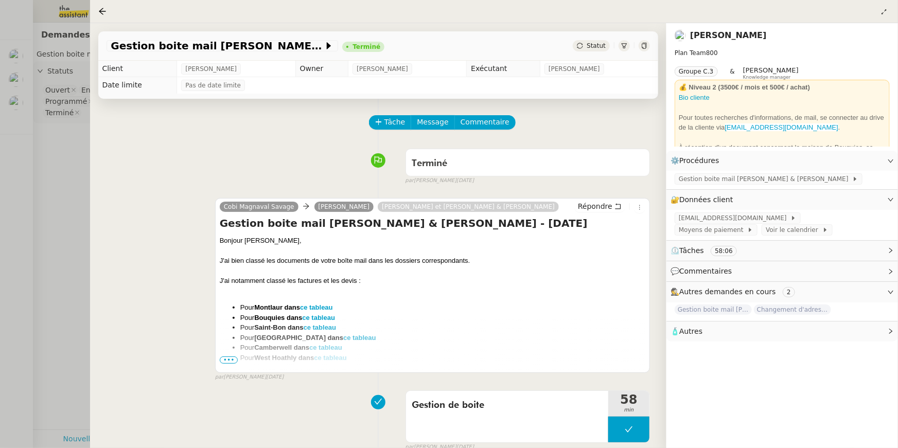
click at [230, 359] on span "•••" at bounding box center [229, 360] width 19 height 7
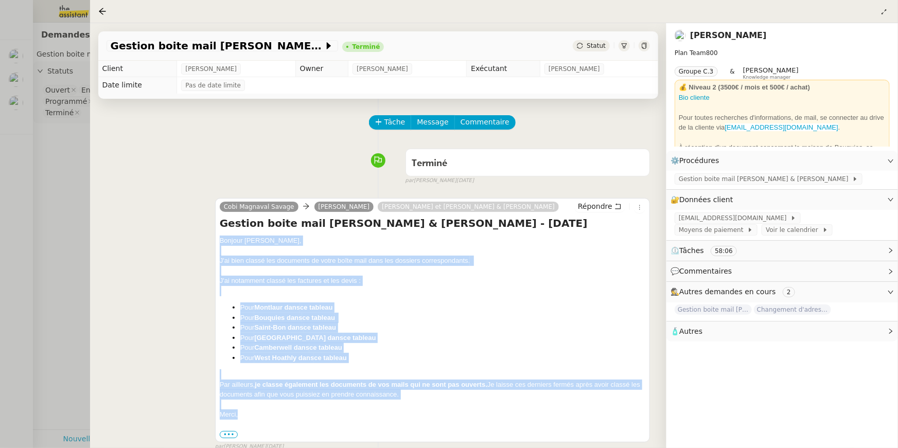
drag, startPoint x: 259, startPoint y: 414, endPoint x: 215, endPoint y: 237, distance: 183.1
click at [215, 237] on div "[PERSON_NAME] [PERSON_NAME] [PERSON_NAME] et [PERSON_NAME] & [PERSON_NAME] Répo…" at bounding box center [432, 320] width 435 height 244
copy div "Bonjour [PERSON_NAME], J'ai bien classé les documents de votre boîte mail dans …"
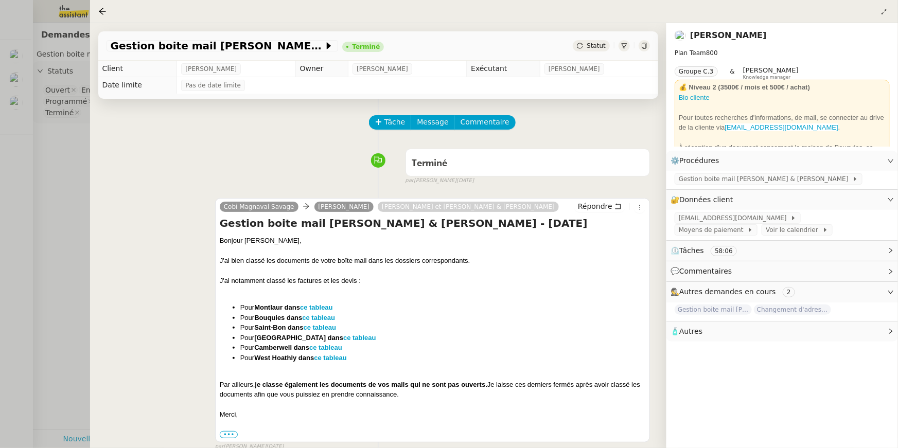
click at [9, 79] on div at bounding box center [449, 224] width 898 height 448
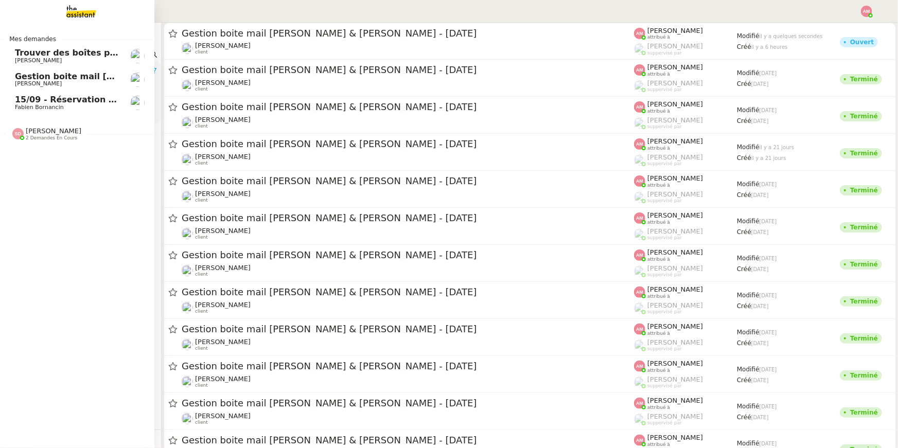
click at [20, 82] on span "[PERSON_NAME]" at bounding box center [38, 83] width 47 height 7
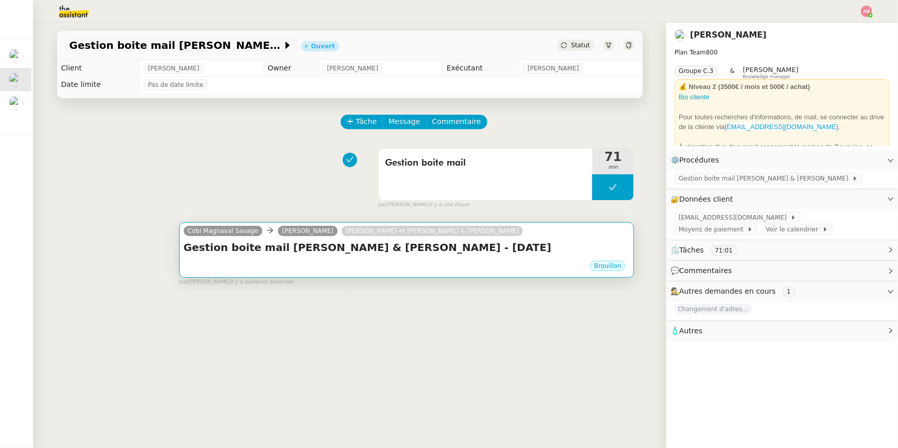
click at [338, 265] on div "Brouillon" at bounding box center [407, 267] width 446 height 15
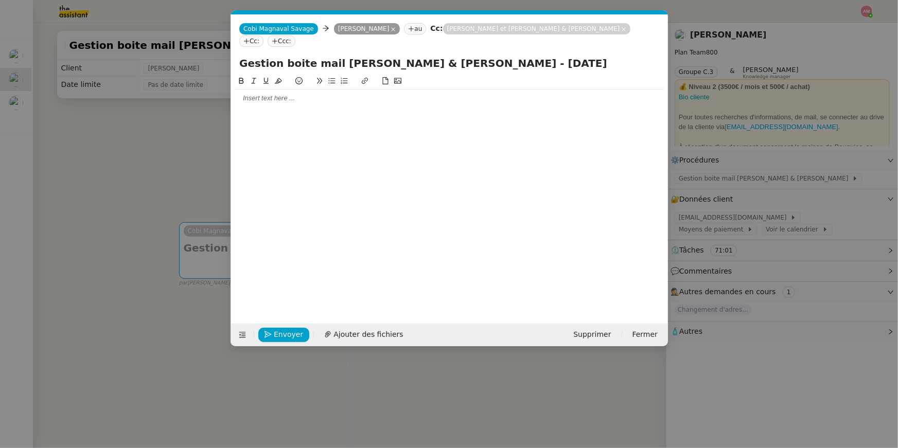
scroll to position [0, 22]
click at [368, 90] on div at bounding box center [449, 98] width 429 height 17
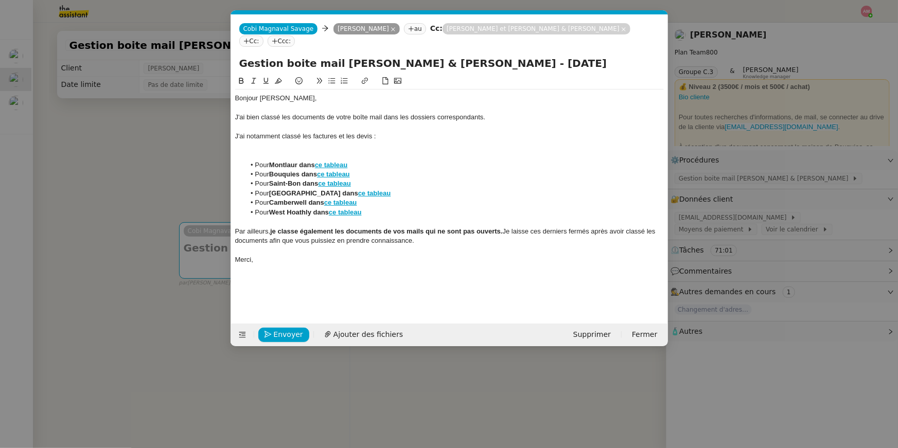
scroll to position [0, 0]
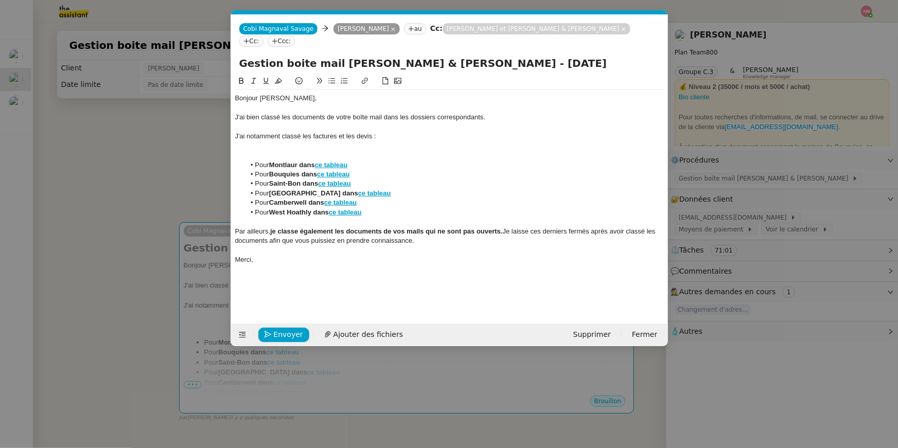
click at [288, 151] on div at bounding box center [449, 155] width 429 height 9
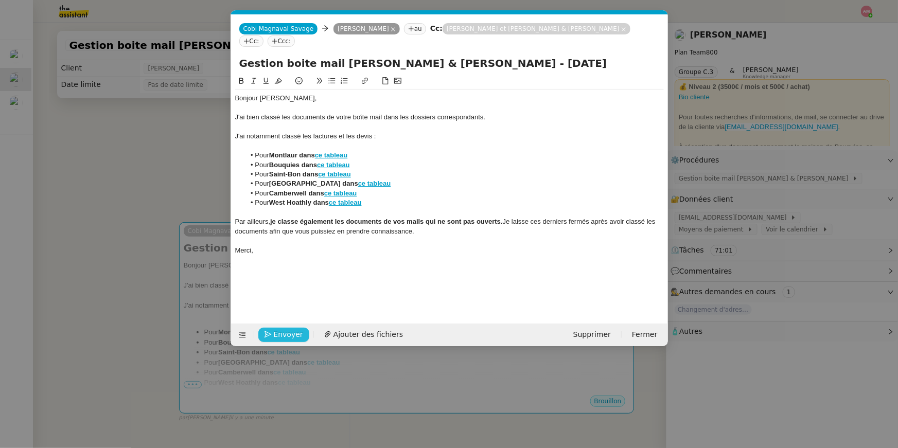
click at [283, 331] on span "Envoyer" at bounding box center [288, 335] width 29 height 12
click at [283, 331] on span "Confirmer l'envoi" at bounding box center [305, 335] width 62 height 12
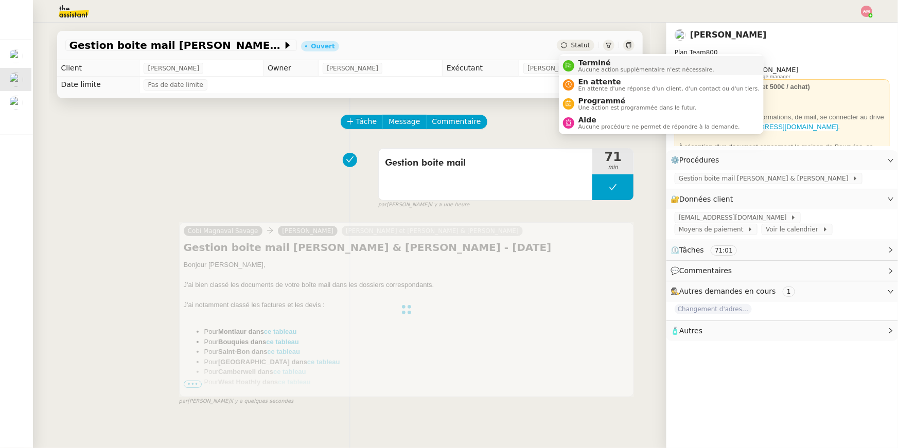
click at [581, 62] on span "Terminé" at bounding box center [646, 63] width 136 height 8
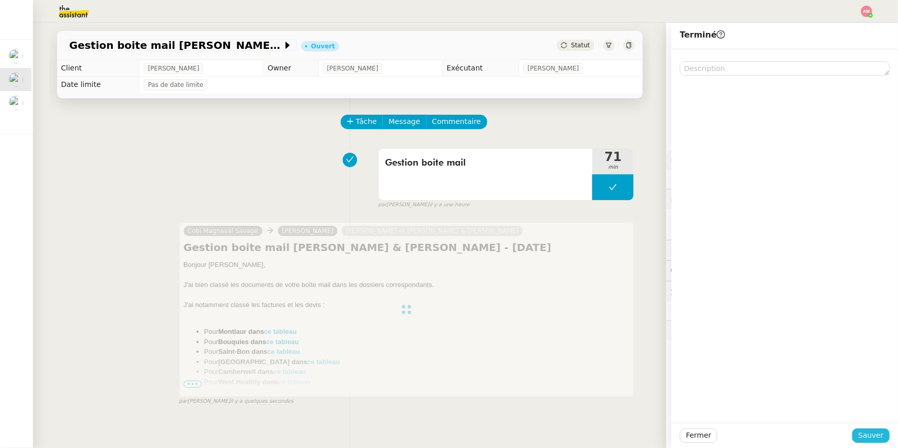
click at [865, 432] on span "Sauver" at bounding box center [870, 436] width 25 height 12
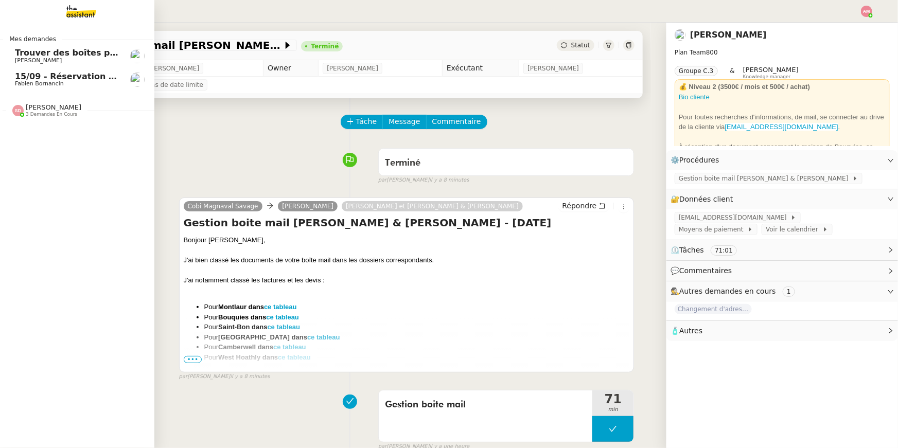
click at [44, 76] on span "15/09 - Réservation Biarritz" at bounding box center [79, 77] width 128 height 10
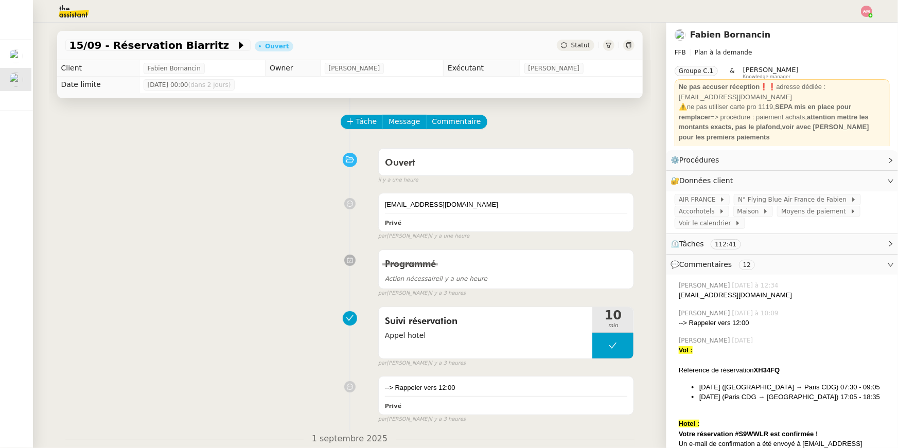
click at [306, 253] on div "Programmé Action nécessaire il y a une heure false par [PERSON_NAME] il y a 3 h…" at bounding box center [349, 271] width 569 height 53
